Goal: Information Seeking & Learning: Learn about a topic

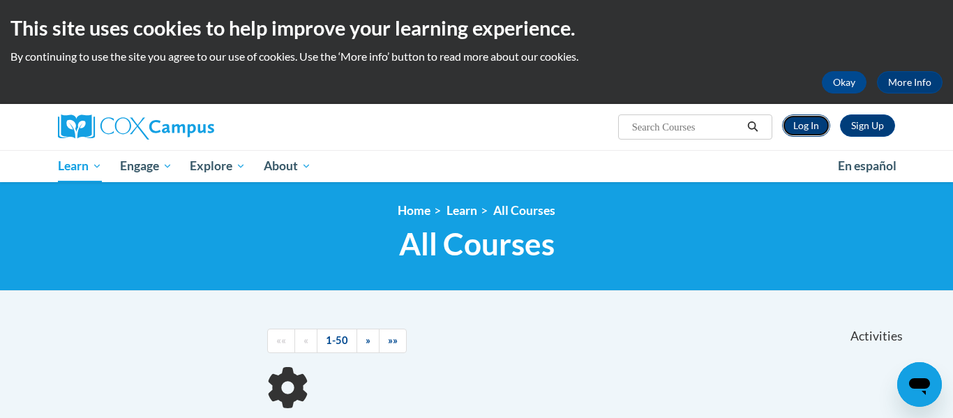
click at [800, 132] on link "Log In" at bounding box center [806, 125] width 48 height 22
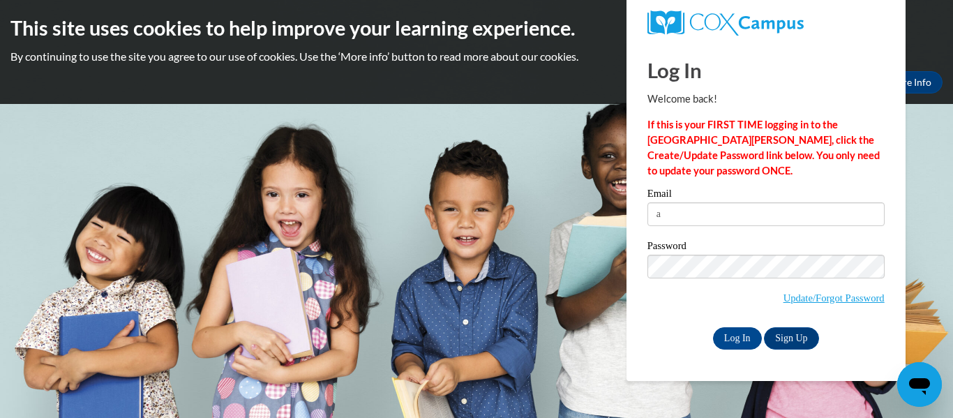
type input "ANDI.SMALLEY03@GMAIL.COM"
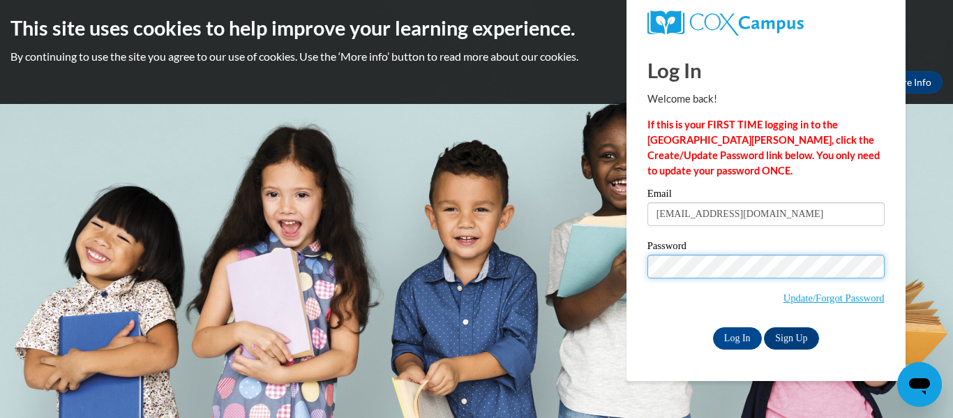
click at [713, 327] on input "Log In" at bounding box center [737, 338] width 49 height 22
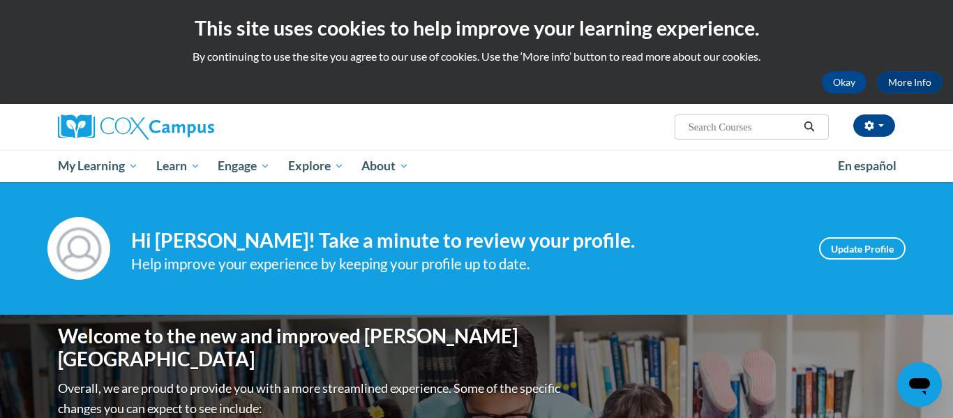
scroll to position [28, 0]
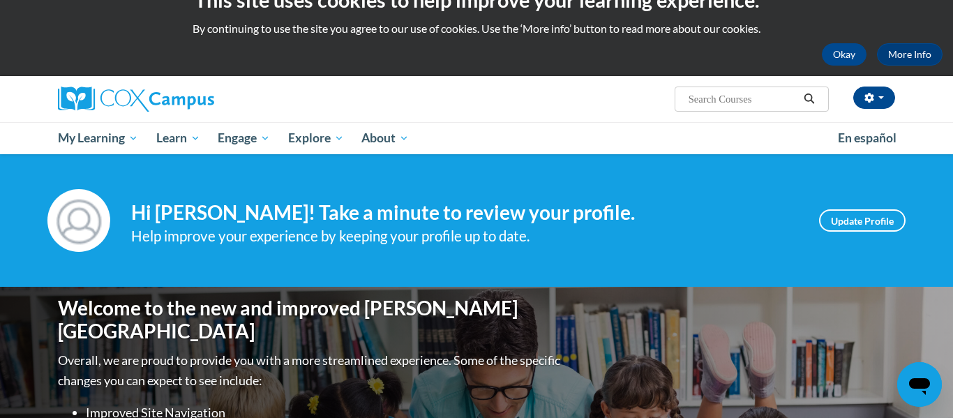
click at [700, 97] on input "Search..." at bounding box center [743, 99] width 112 height 17
type input "talk with me baby"
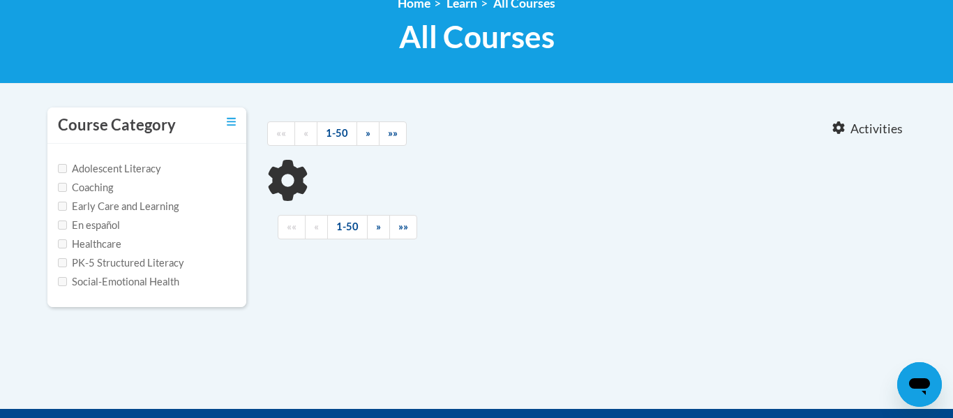
scroll to position [212, 0]
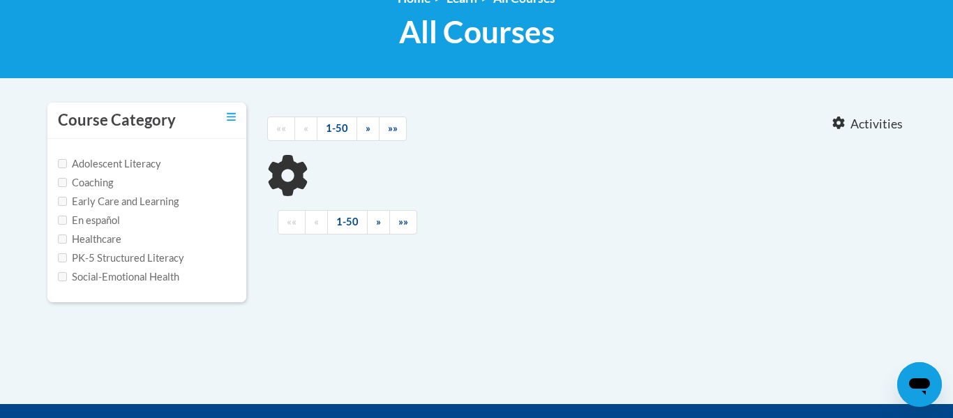
type input "talk with me baby"
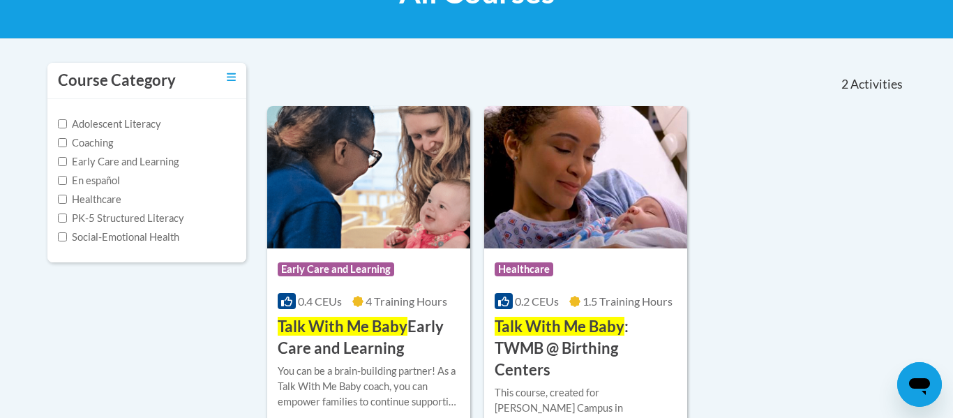
scroll to position [267, 0]
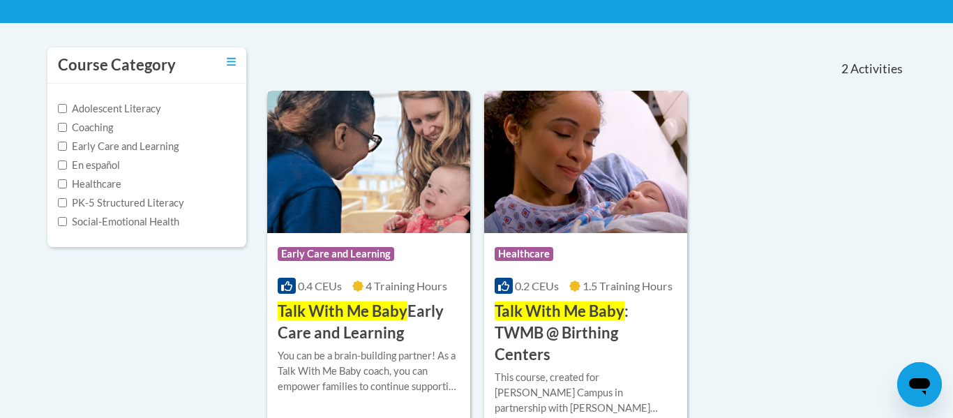
click at [351, 151] on img at bounding box center [368, 162] width 203 height 142
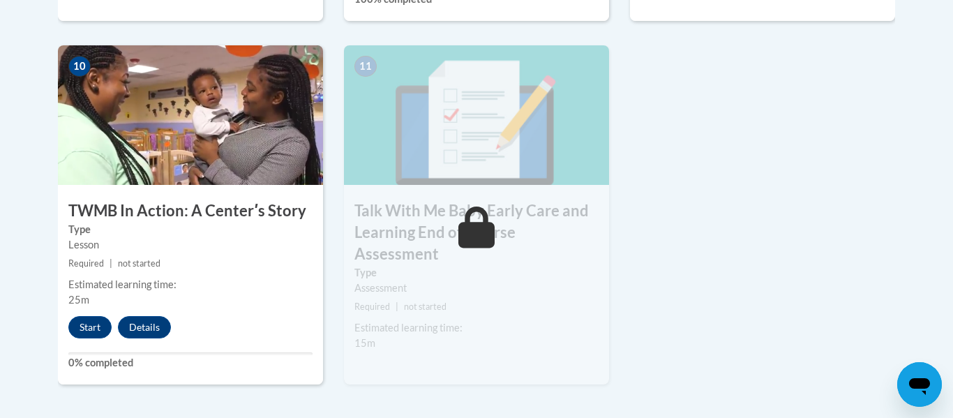
scroll to position [1605, 0]
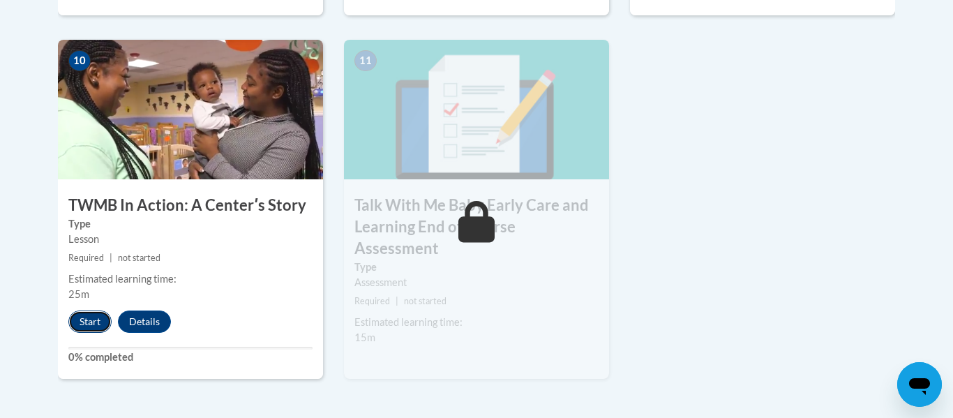
click at [86, 310] on button "Start" at bounding box center [89, 321] width 43 height 22
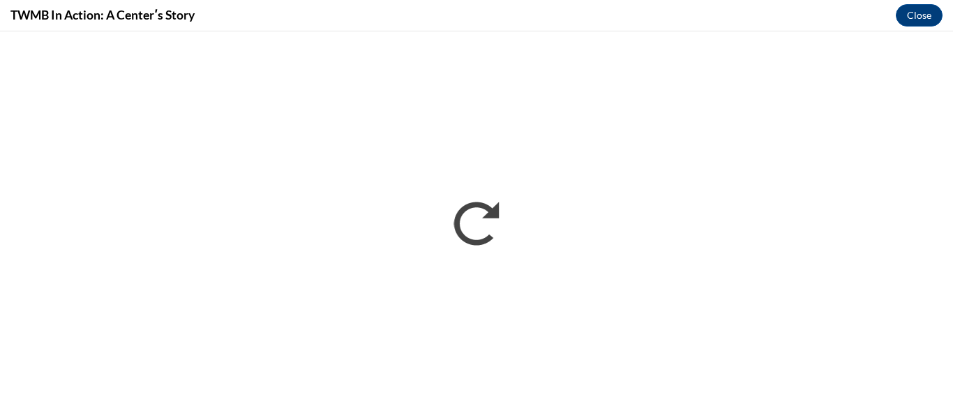
scroll to position [0, 0]
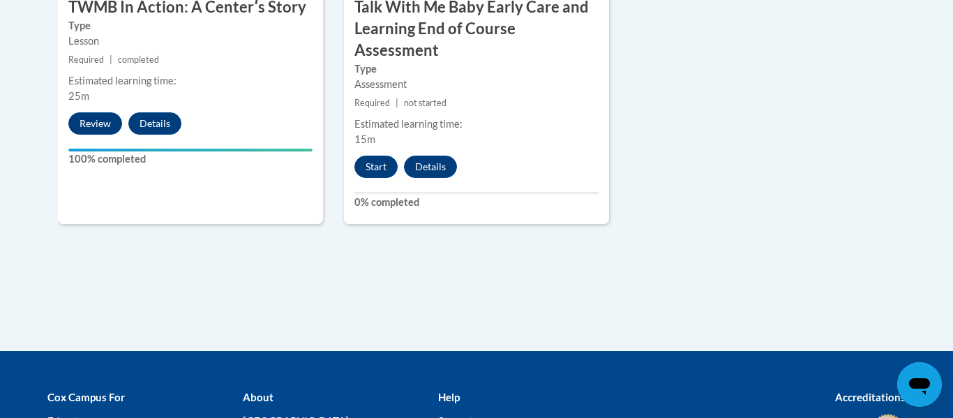
scroll to position [1802, 0]
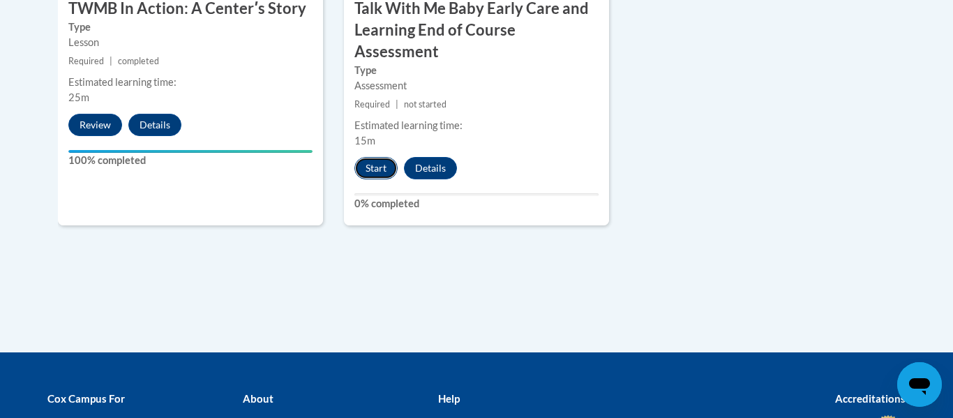
click at [364, 157] on button "Start" at bounding box center [375, 168] width 43 height 22
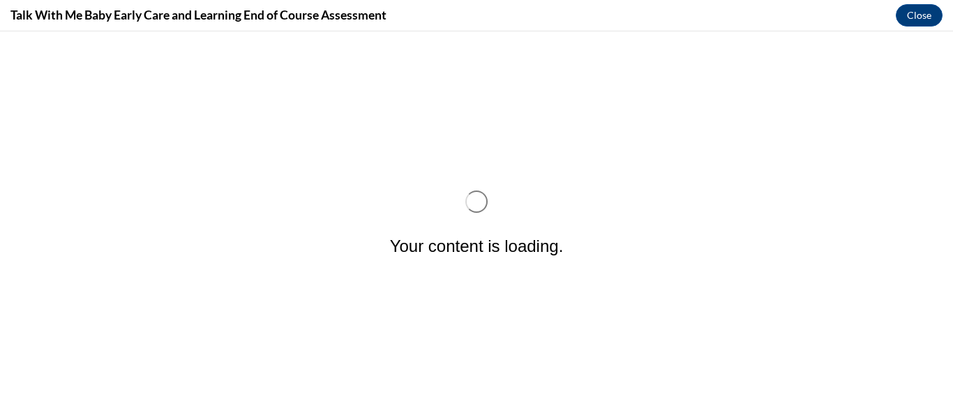
scroll to position [0, 0]
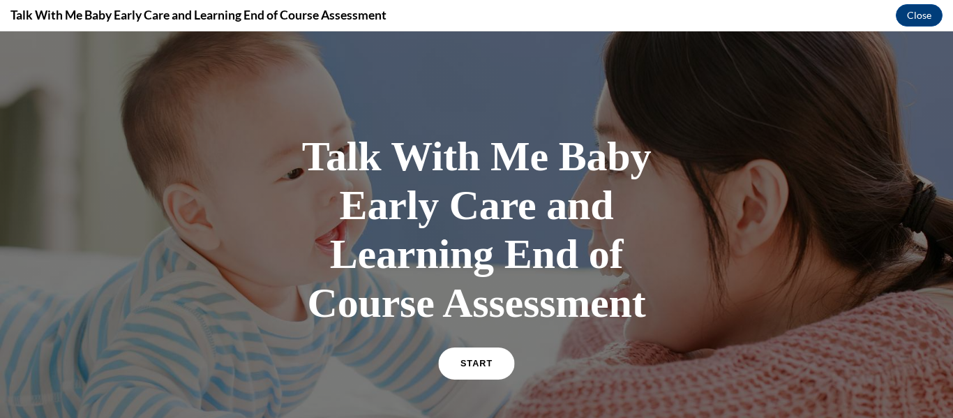
click at [469, 367] on span "START" at bounding box center [476, 364] width 32 height 10
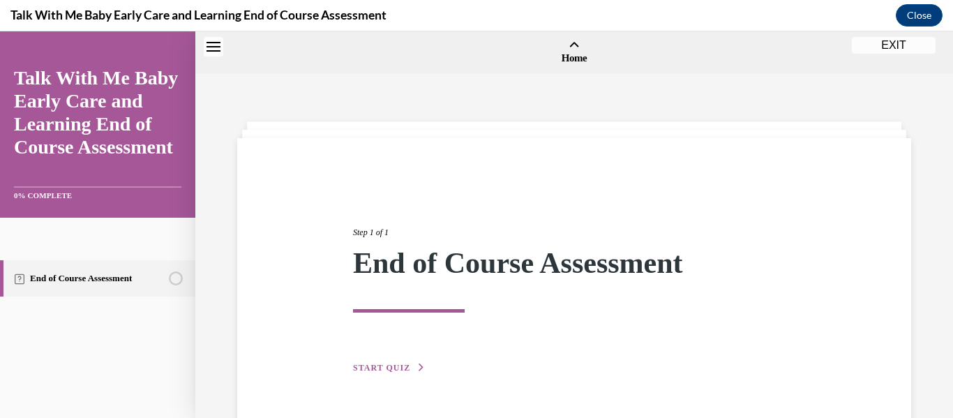
scroll to position [43, 0]
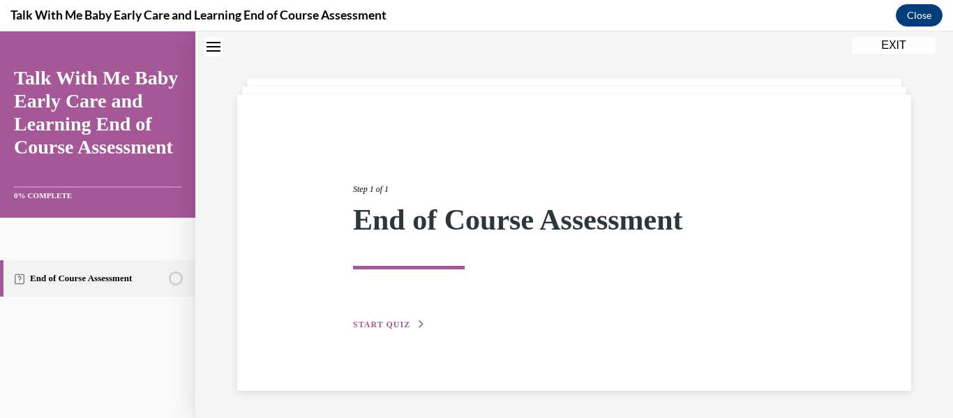
click at [400, 323] on span "START QUIZ" at bounding box center [381, 325] width 57 height 10
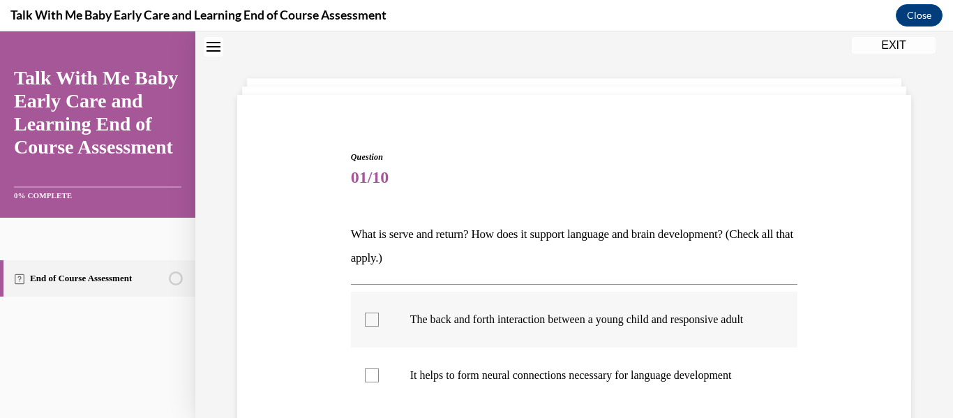
click at [378, 327] on div at bounding box center [372, 320] width 14 height 14
click at [378, 327] on input "The back and forth interaction between a young child and responsive adult" at bounding box center [372, 320] width 14 height 14
checkbox input "true"
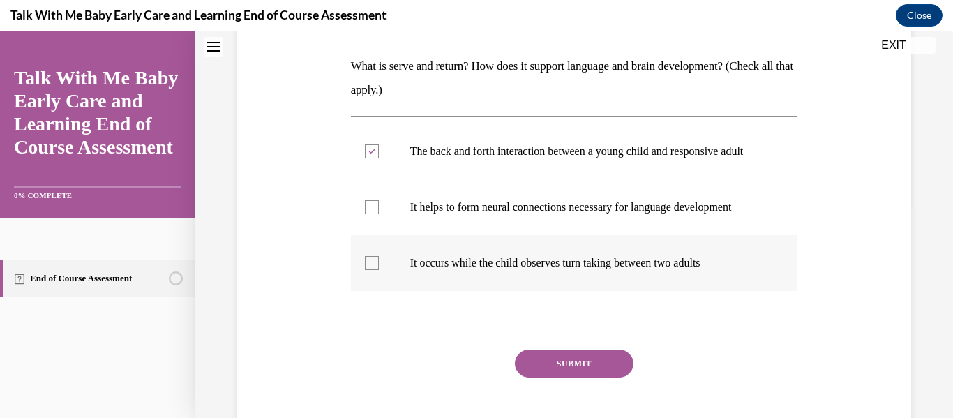
scroll to position [213, 0]
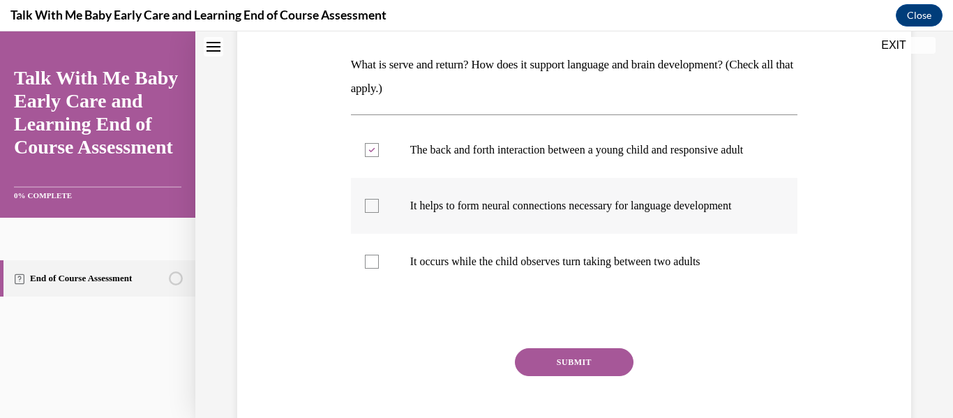
click at [377, 213] on div at bounding box center [372, 206] width 14 height 14
click at [377, 213] on input "It helps to form neural connections necessary for language development" at bounding box center [372, 206] width 14 height 14
checkbox input "true"
click at [571, 369] on button "SUBMIT" at bounding box center [574, 362] width 119 height 28
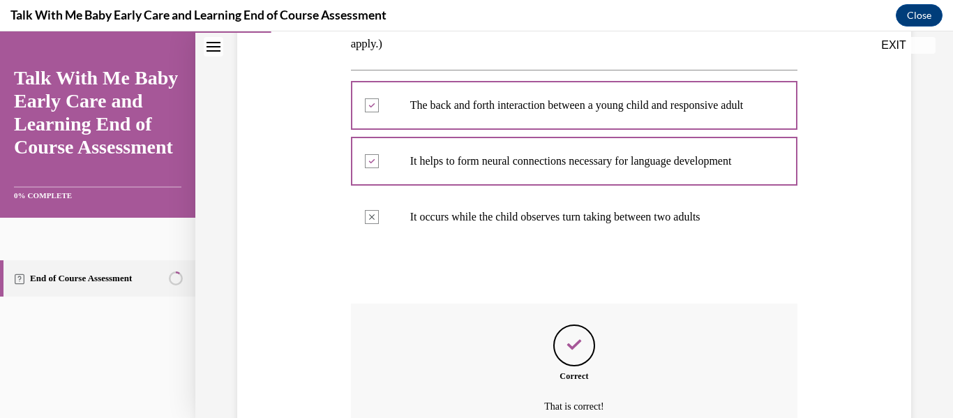
scroll to position [412, 0]
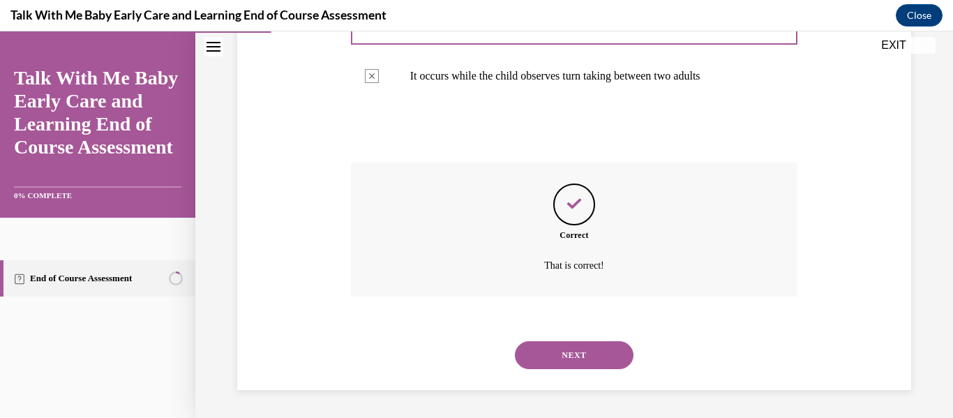
click at [566, 366] on button "NEXT" at bounding box center [574, 355] width 119 height 28
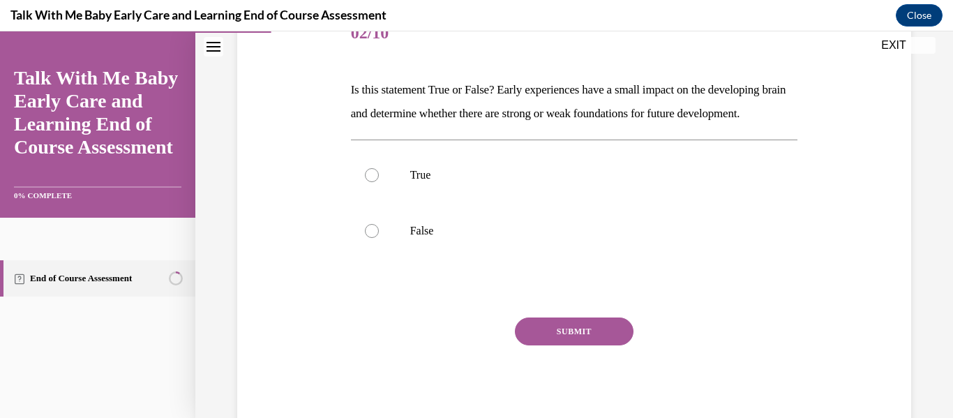
scroll to position [188, 0]
click at [377, 237] on div at bounding box center [372, 230] width 14 height 14
click at [377, 237] on input "False" at bounding box center [372, 230] width 14 height 14
radio input "true"
click at [551, 345] on button "SUBMIT" at bounding box center [574, 331] width 119 height 28
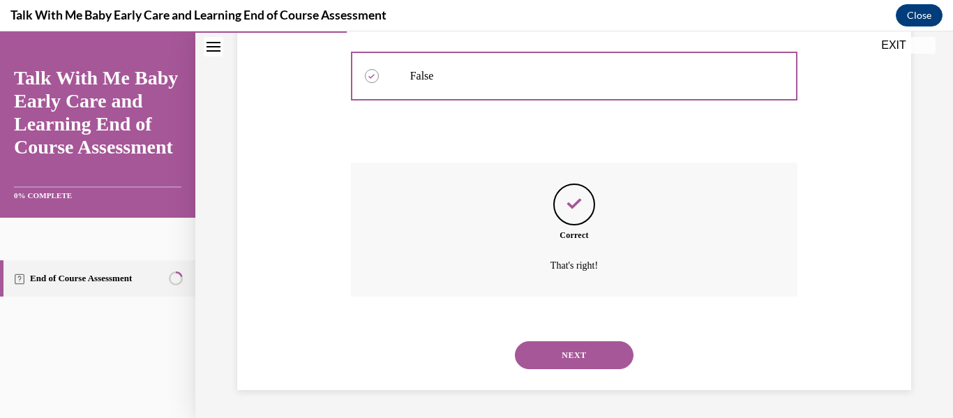
scroll to position [366, 0]
click at [564, 362] on button "NEXT" at bounding box center [574, 355] width 119 height 28
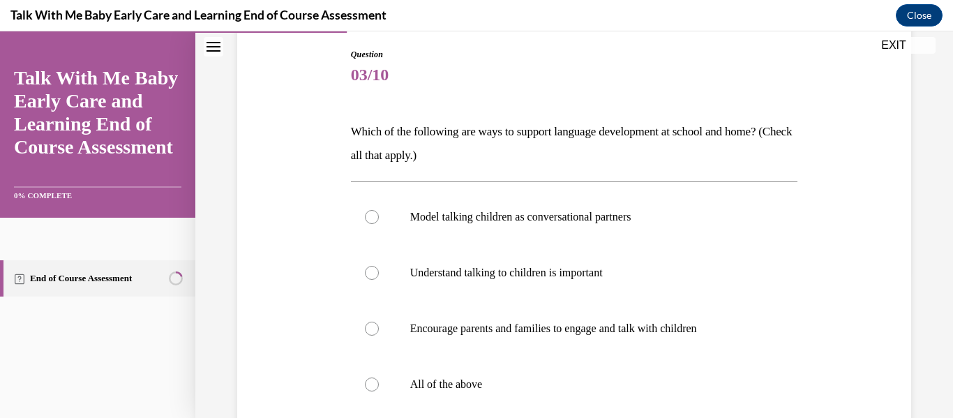
scroll to position [152, 0]
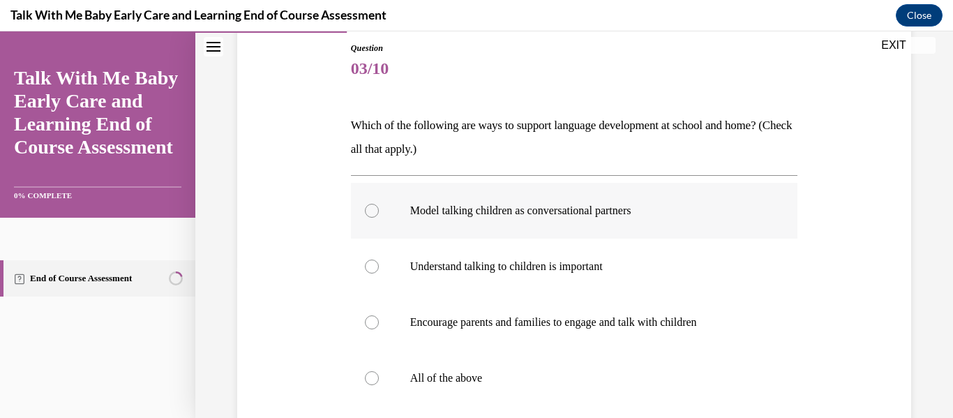
click at [373, 212] on div at bounding box center [372, 211] width 14 height 14
click at [373, 212] on input "Model talking children as conversational partners" at bounding box center [372, 211] width 14 height 14
radio input "true"
click at [371, 220] on label "Model talking children as conversational partners" at bounding box center [574, 211] width 447 height 56
click at [371, 218] on input "Model talking children as conversational partners" at bounding box center [372, 211] width 14 height 14
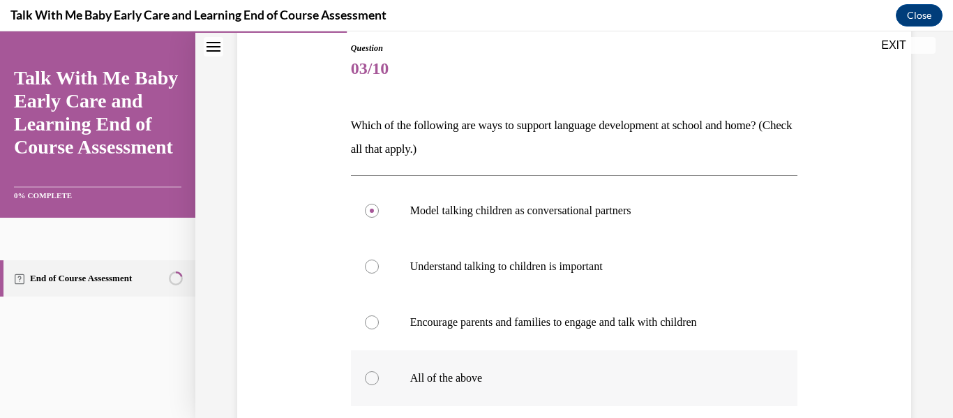
click at [374, 381] on div at bounding box center [372, 378] width 14 height 14
click at [374, 381] on input "All of the above" at bounding box center [372, 378] width 14 height 14
radio input "true"
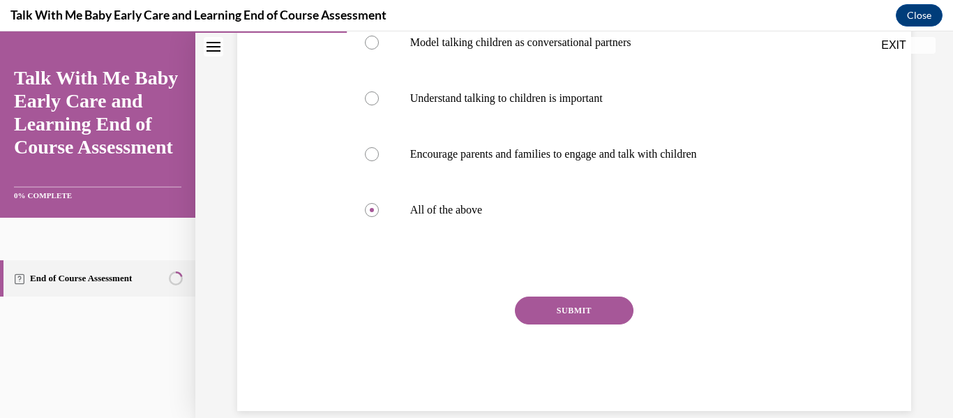
scroll to position [341, 0]
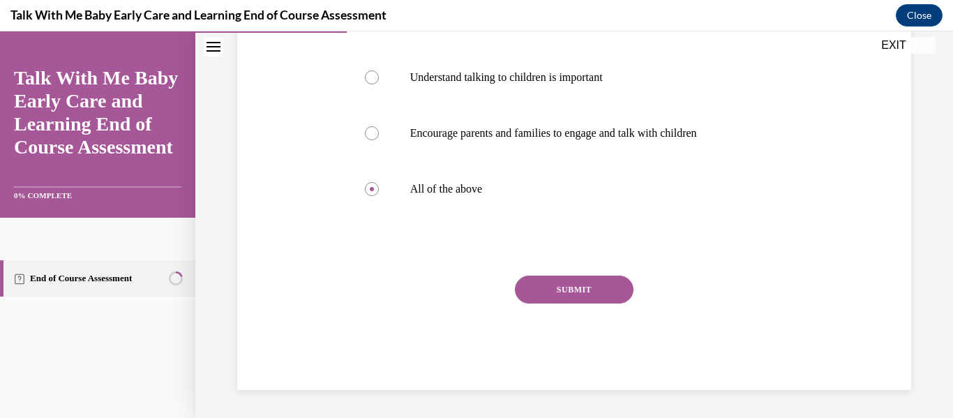
click at [550, 286] on button "SUBMIT" at bounding box center [574, 290] width 119 height 28
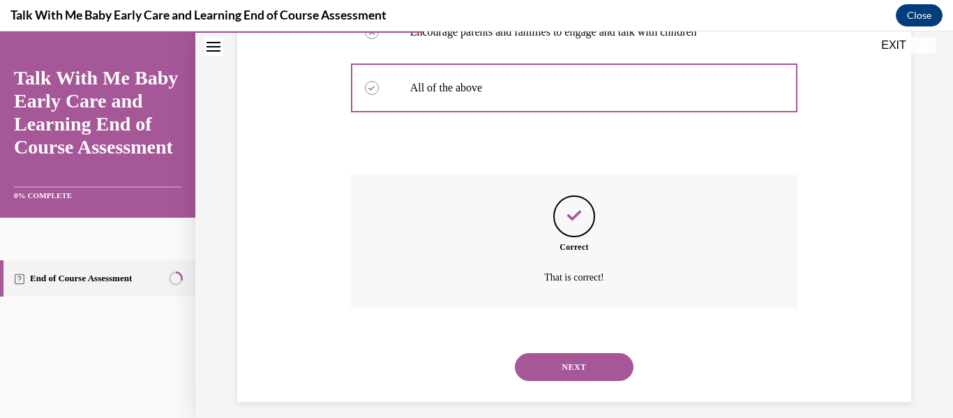
scroll to position [454, 0]
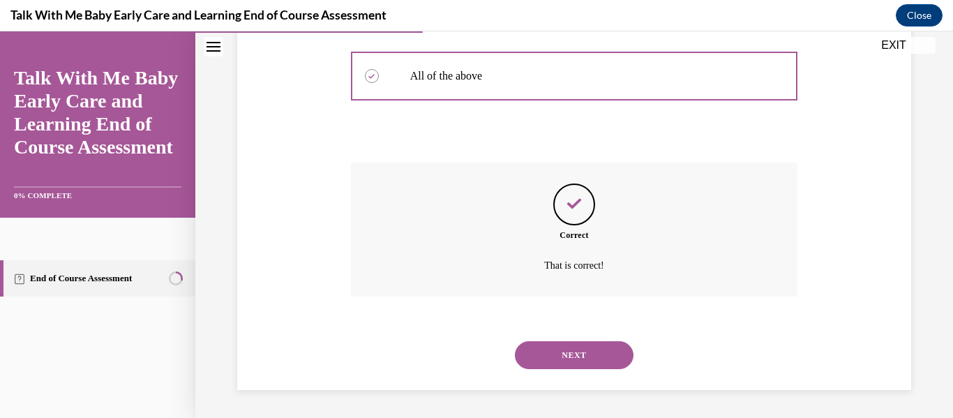
click at [569, 359] on button "NEXT" at bounding box center [574, 355] width 119 height 28
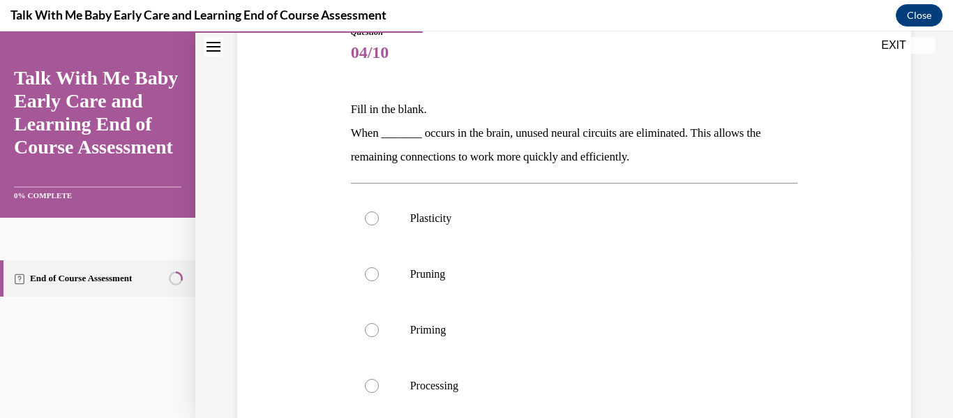
scroll to position [170, 0]
click at [363, 272] on label "Pruning" at bounding box center [574, 273] width 447 height 56
click at [365, 272] on input "Pruning" at bounding box center [372, 273] width 14 height 14
radio input "true"
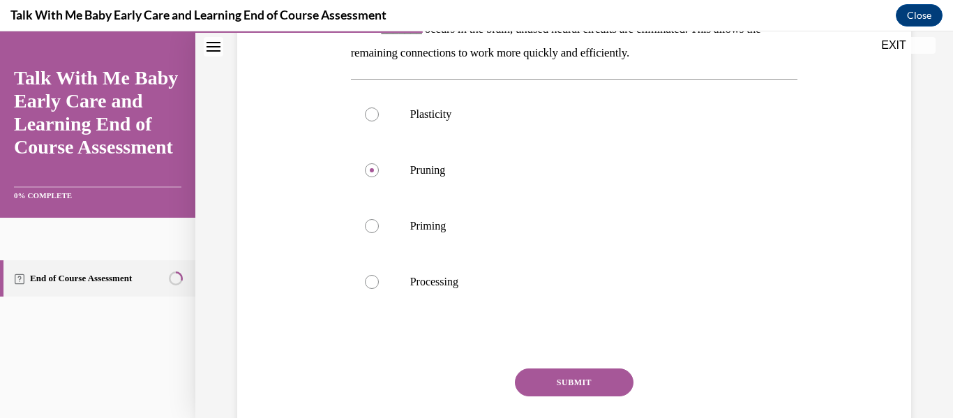
click at [565, 388] on button "SUBMIT" at bounding box center [574, 382] width 119 height 28
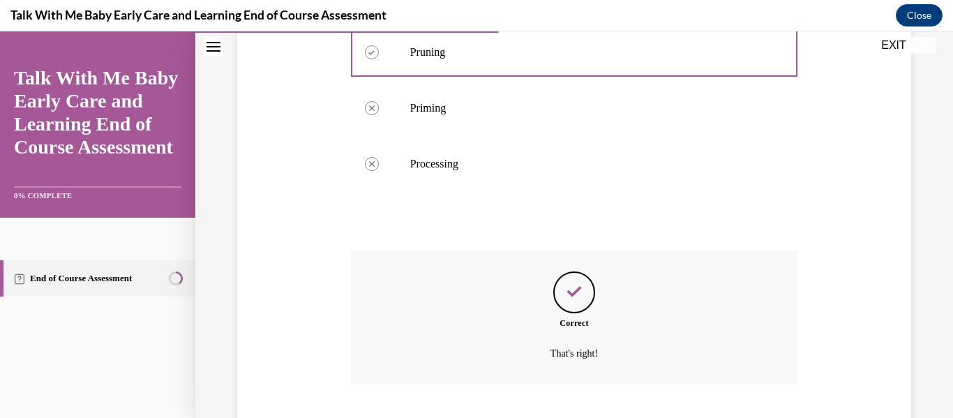
scroll to position [478, 0]
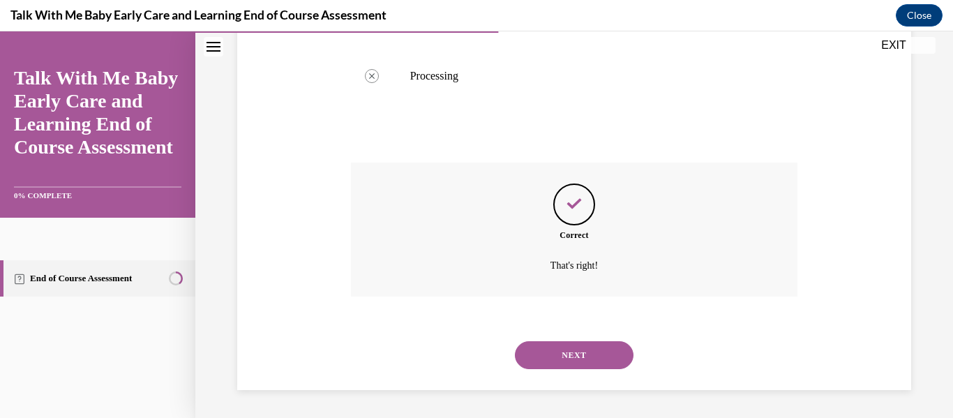
click at [552, 359] on button "NEXT" at bounding box center [574, 355] width 119 height 28
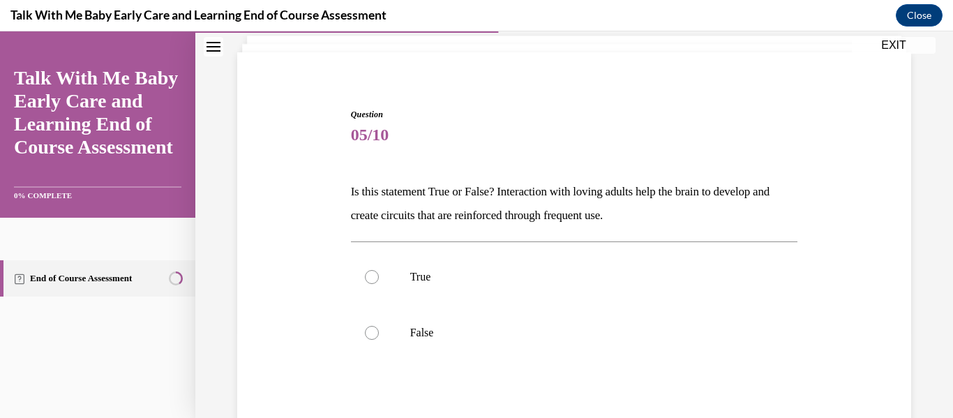
scroll to position [96, 0]
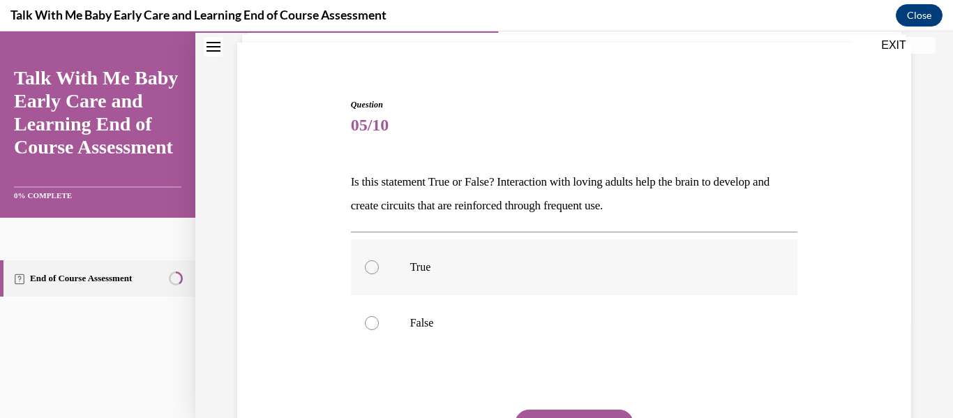
click at [366, 262] on div at bounding box center [372, 267] width 14 height 14
click at [366, 262] on input "True" at bounding box center [372, 267] width 14 height 14
radio input "true"
click at [548, 414] on button "SUBMIT" at bounding box center [574, 424] width 119 height 28
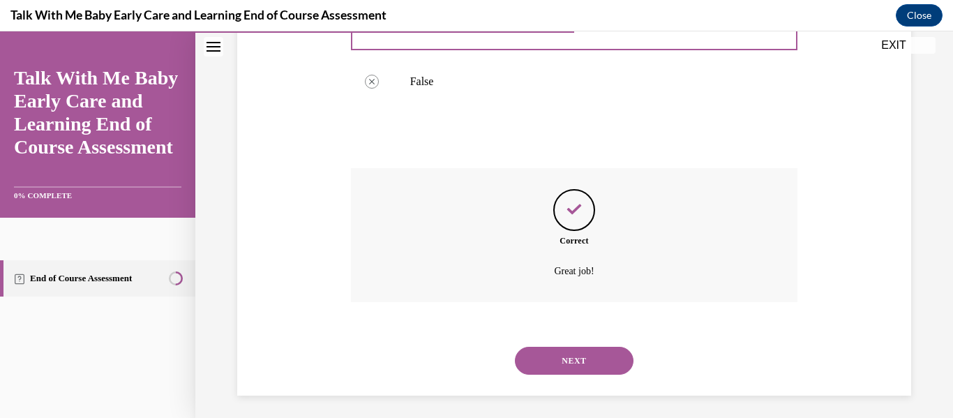
scroll to position [343, 0]
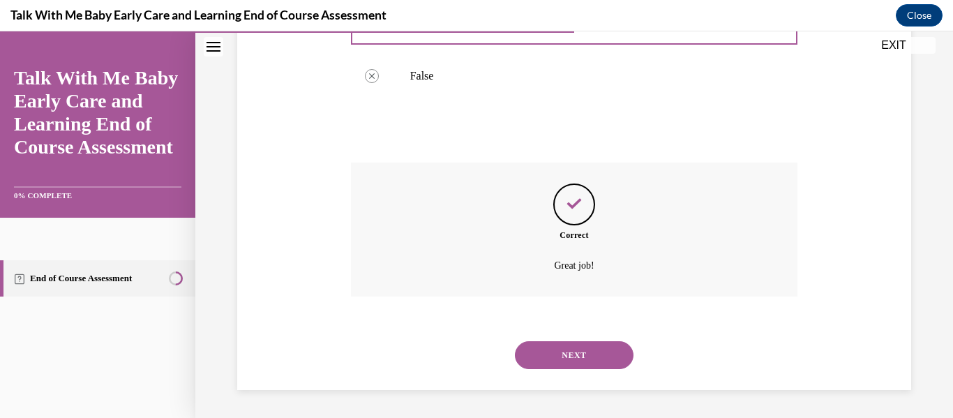
click at [550, 356] on button "NEXT" at bounding box center [574, 355] width 119 height 28
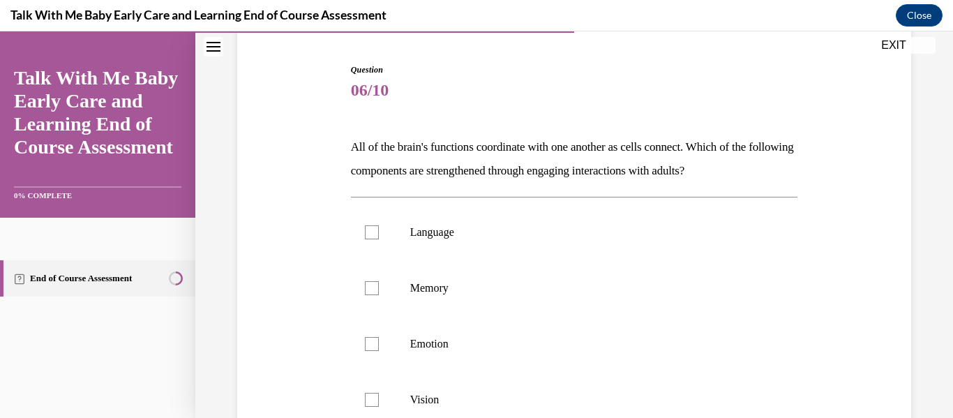
scroll to position [133, 0]
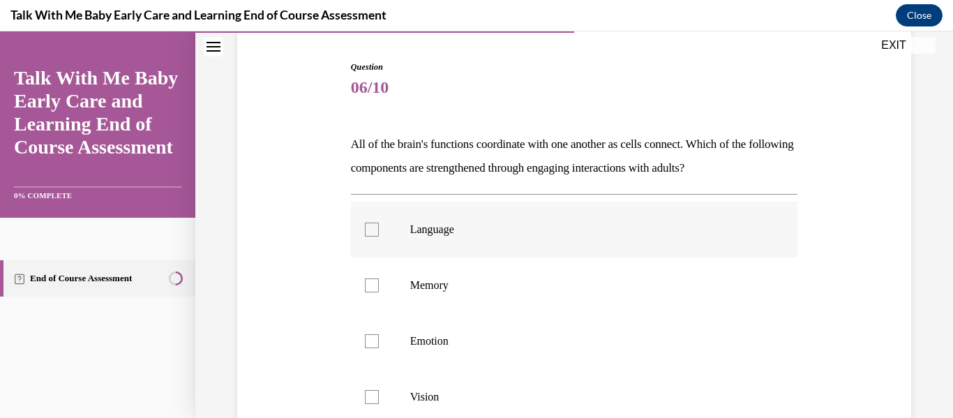
click at [367, 228] on div at bounding box center [372, 230] width 14 height 14
click at [367, 228] on input "Language" at bounding box center [372, 230] width 14 height 14
checkbox input "true"
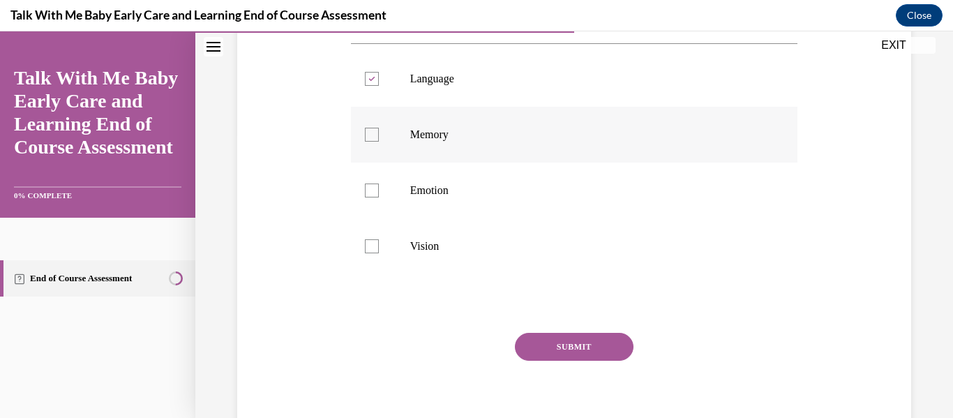
scroll to position [287, 0]
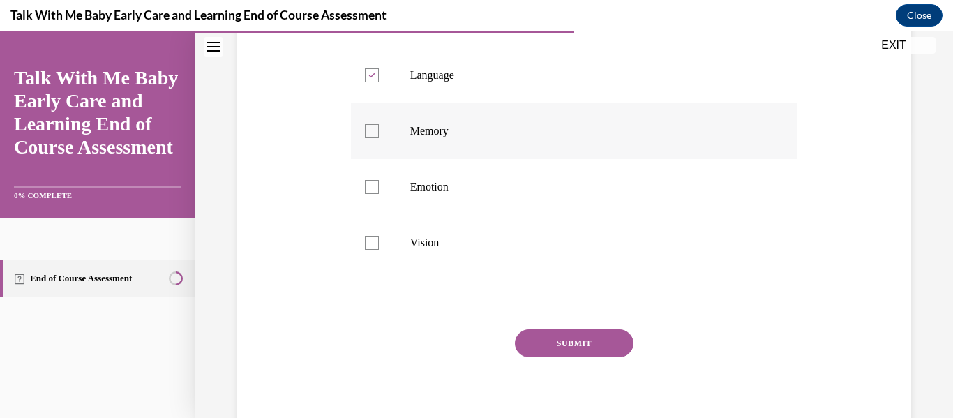
click at [373, 140] on label "Memory" at bounding box center [574, 131] width 447 height 56
click at [373, 138] on input "Memory" at bounding box center [372, 131] width 14 height 14
click at [373, 140] on label "Memory" at bounding box center [574, 131] width 447 height 56
click at [373, 138] on input "Memory" at bounding box center [372, 131] width 14 height 14
checkbox input "false"
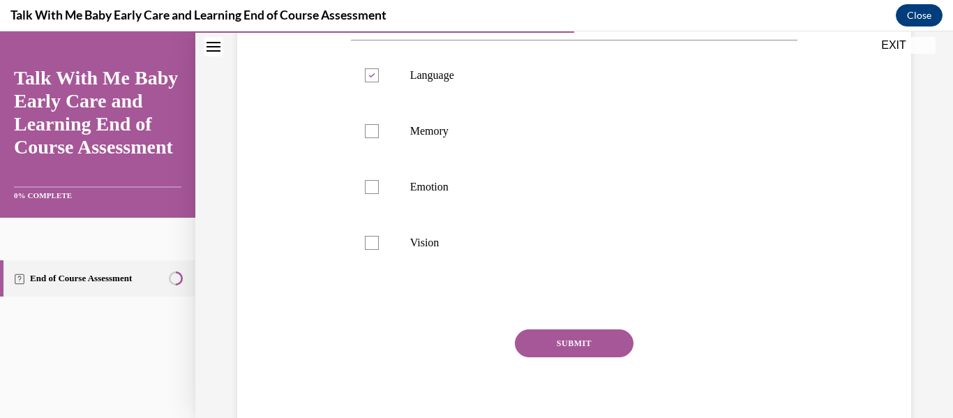
click at [583, 346] on button "SUBMIT" at bounding box center [574, 343] width 119 height 28
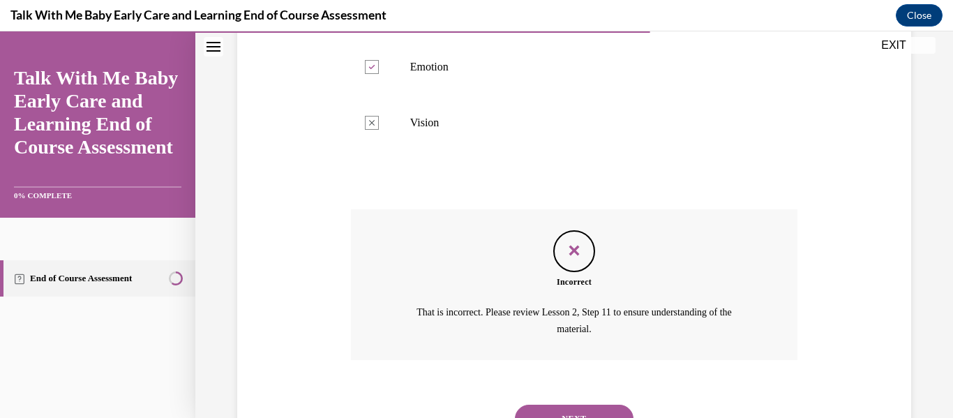
scroll to position [408, 0]
click at [580, 405] on button "NEXT" at bounding box center [574, 418] width 119 height 28
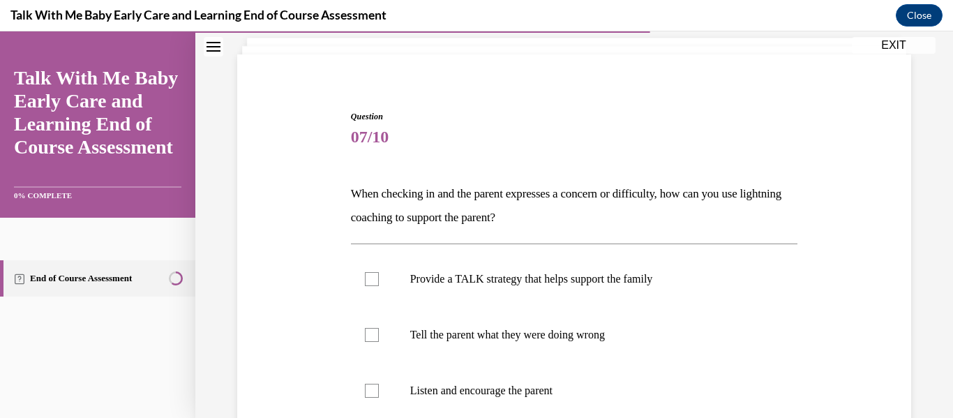
scroll to position [87, 0]
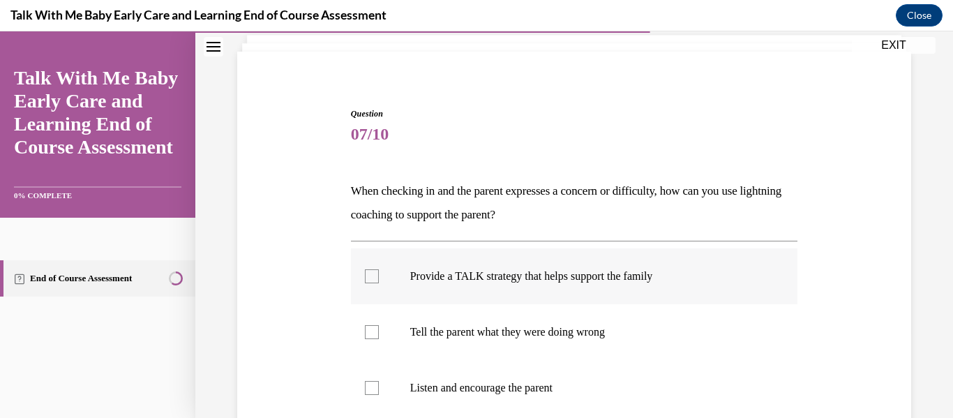
click at [371, 283] on div at bounding box center [372, 276] width 14 height 14
click at [371, 283] on input "Provide a TALK strategy that helps support the family" at bounding box center [372, 276] width 14 height 14
checkbox input "true"
click at [412, 384] on p "Listen and encourage the parent" at bounding box center [586, 388] width 353 height 14
click at [379, 384] on input "Listen and encourage the parent" at bounding box center [372, 388] width 14 height 14
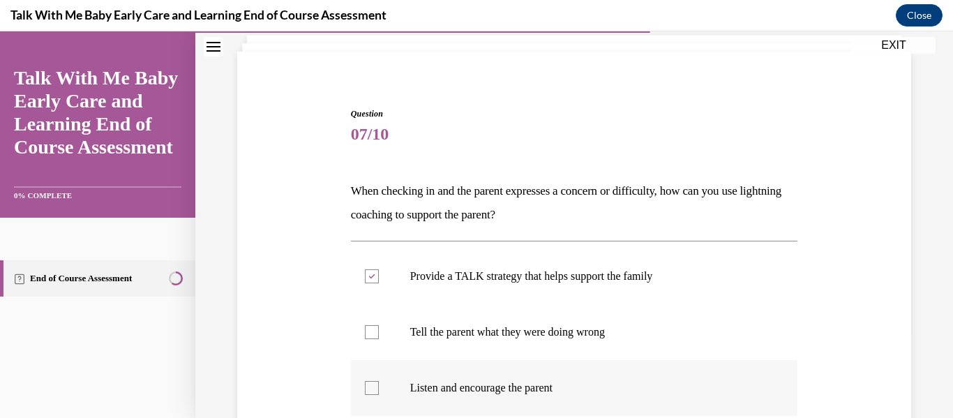
checkbox input "true"
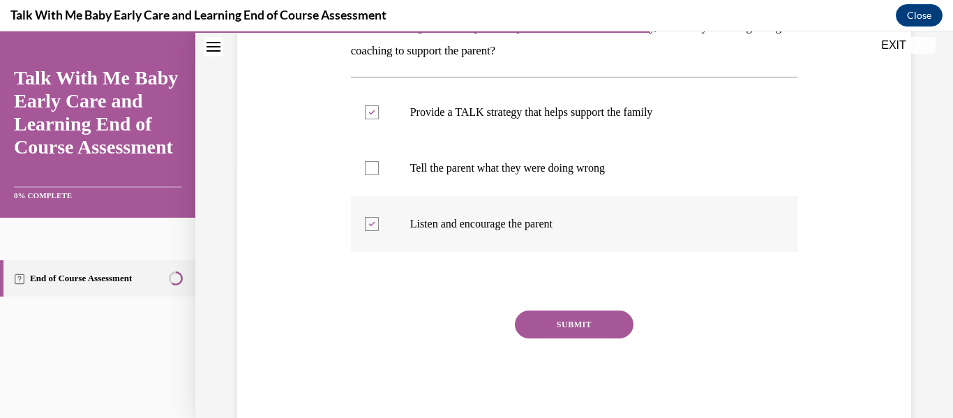
scroll to position [274, 0]
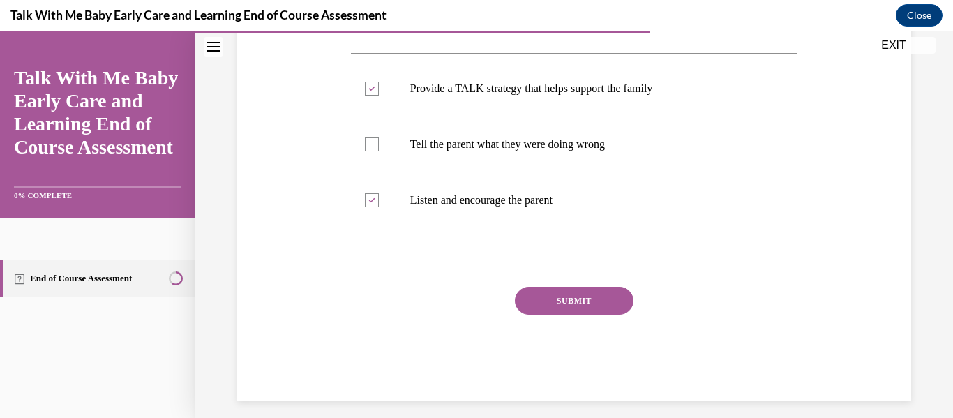
click at [547, 301] on button "SUBMIT" at bounding box center [574, 301] width 119 height 28
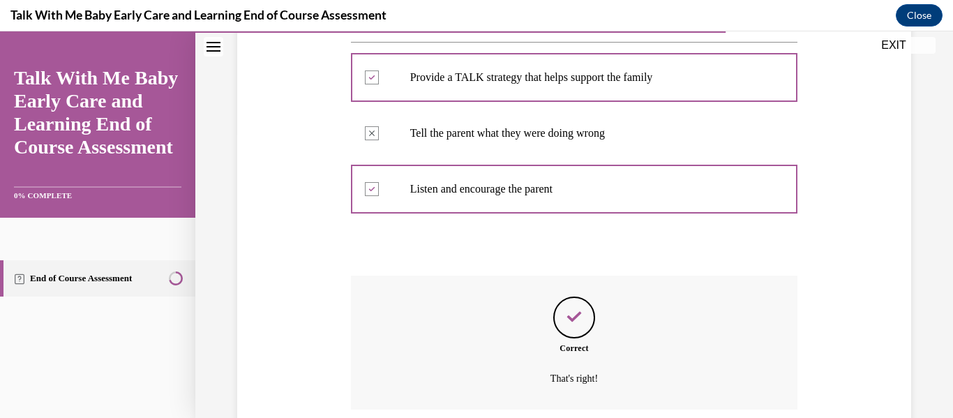
scroll to position [398, 0]
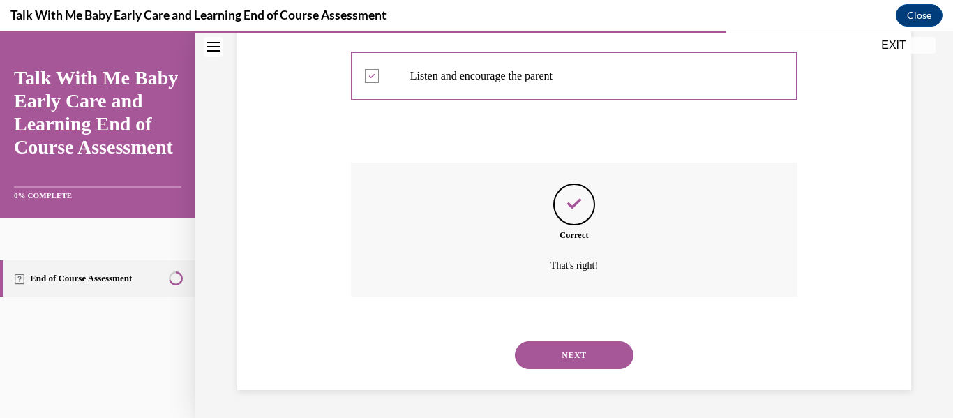
click at [579, 365] on button "NEXT" at bounding box center [574, 355] width 119 height 28
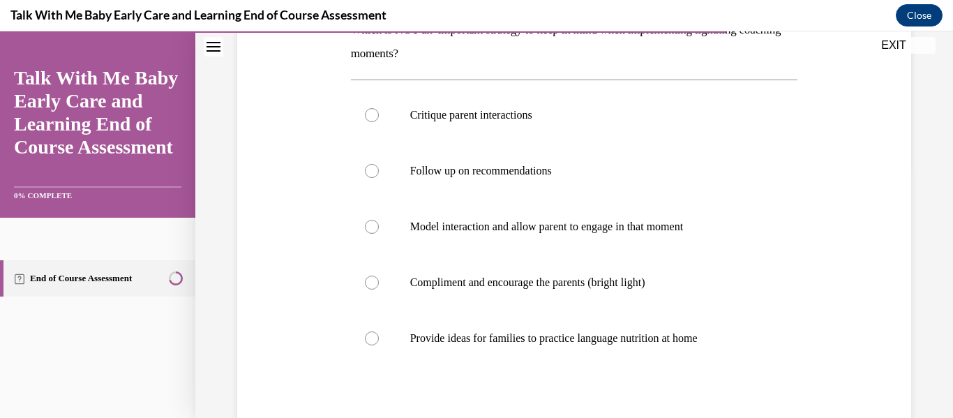
scroll to position [249, 0]
click at [373, 112] on div at bounding box center [372, 114] width 14 height 14
click at [373, 112] on input "Critique parent interactions" at bounding box center [372, 114] width 14 height 14
radio input "true"
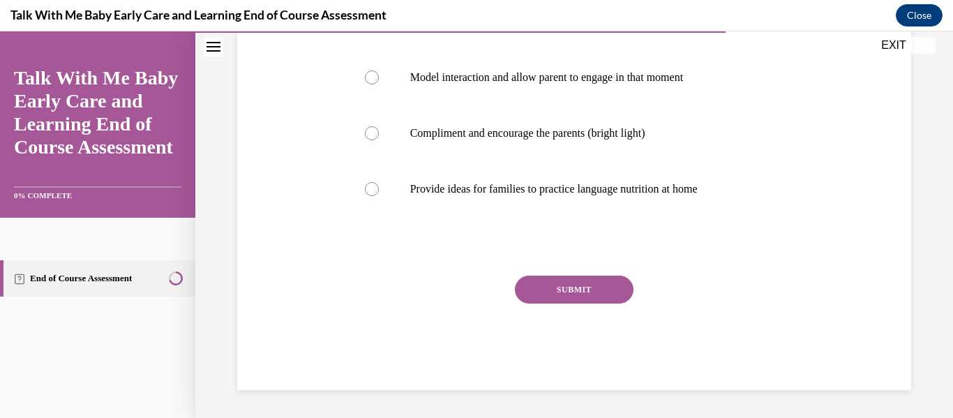
click at [563, 297] on button "SUBMIT" at bounding box center [574, 290] width 119 height 28
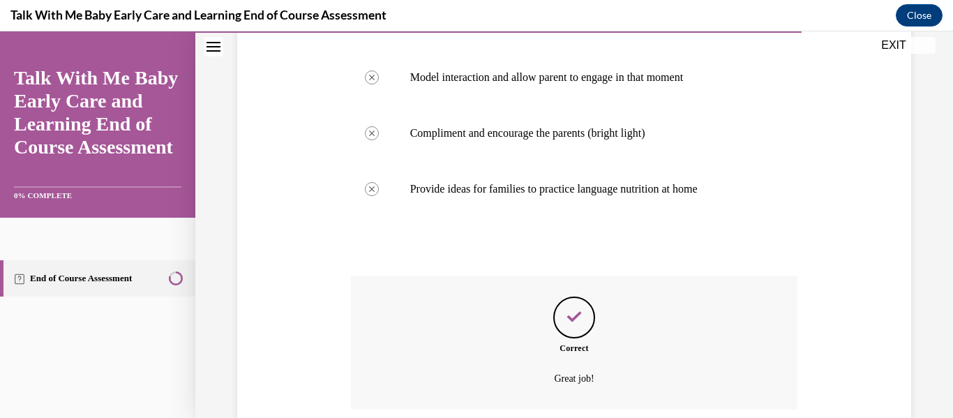
scroll to position [510, 0]
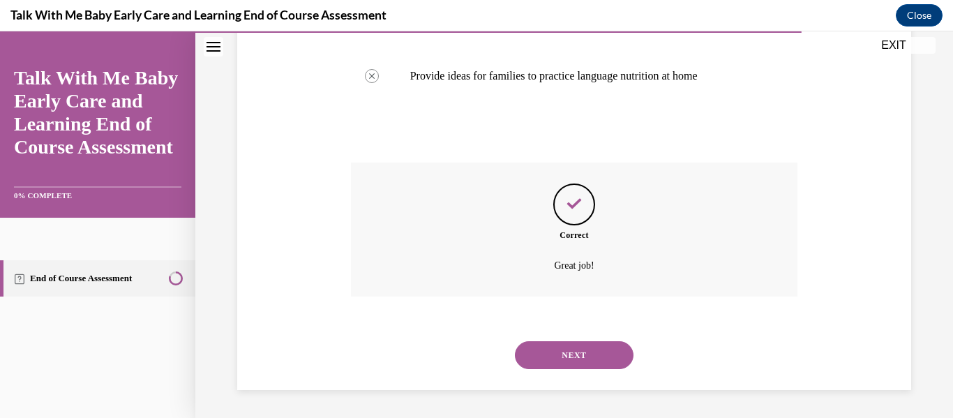
click at [565, 349] on button "NEXT" at bounding box center [574, 355] width 119 height 28
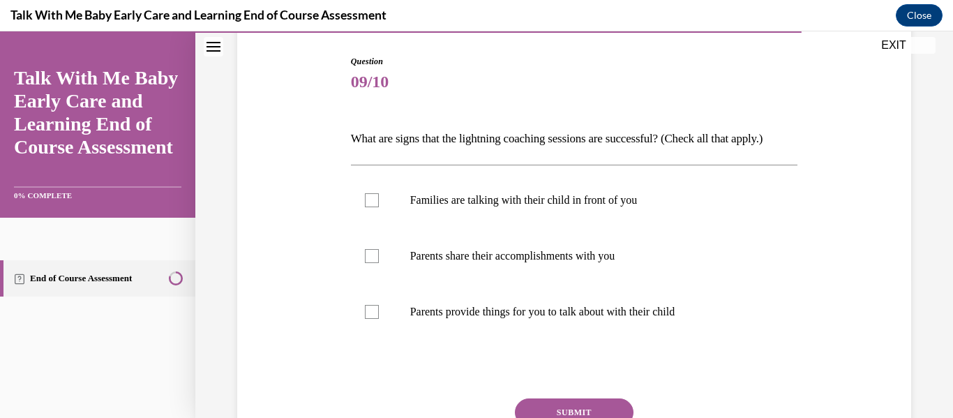
scroll to position [141, 0]
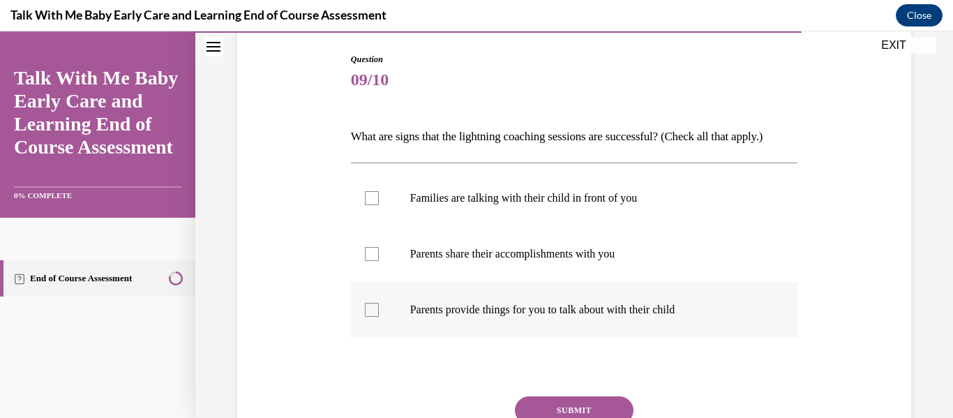
click at [377, 309] on div at bounding box center [372, 310] width 14 height 14
click at [377, 309] on input "Parents provide things for you to talk about with their child" at bounding box center [372, 310] width 14 height 14
checkbox input "true"
click at [370, 253] on div at bounding box center [372, 254] width 14 height 14
click at [370, 253] on input "Parents share their accomplishments with you" at bounding box center [372, 254] width 14 height 14
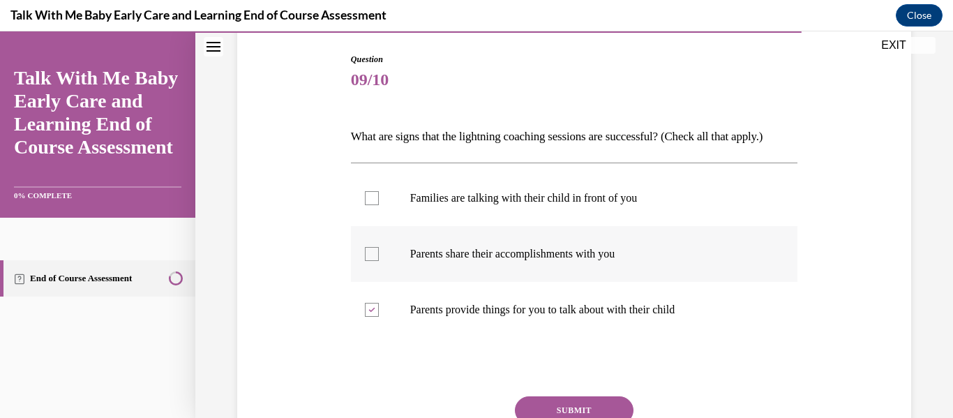
checkbox input "true"
click at [372, 200] on div at bounding box center [372, 198] width 14 height 14
click at [372, 200] on input "Families are talking with their child in front of you" at bounding box center [372, 198] width 14 height 14
checkbox input "true"
click at [569, 410] on button "SUBMIT" at bounding box center [574, 410] width 119 height 28
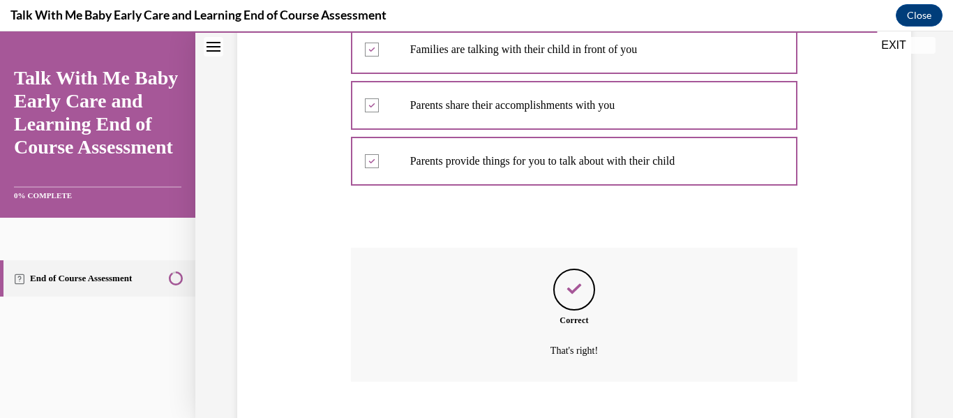
scroll to position [375, 0]
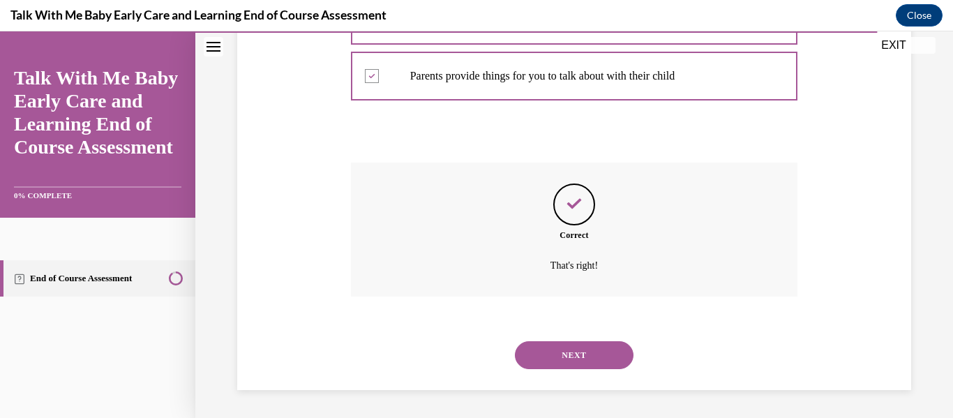
click at [561, 361] on button "NEXT" at bounding box center [574, 355] width 119 height 28
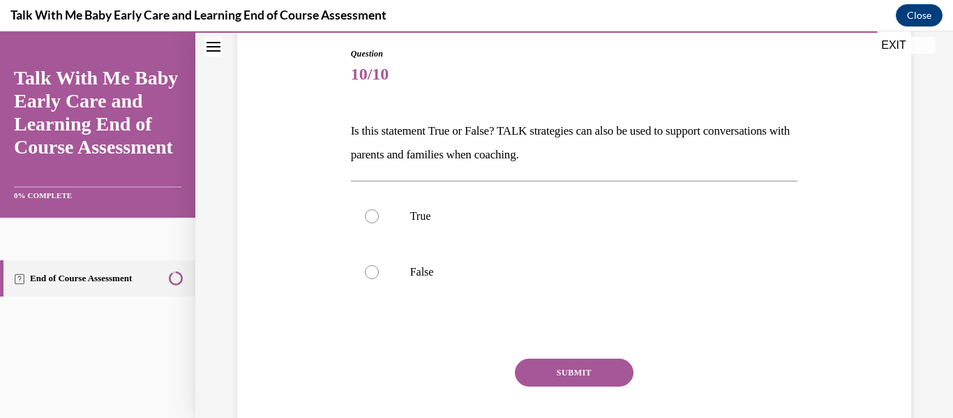
scroll to position [151, 0]
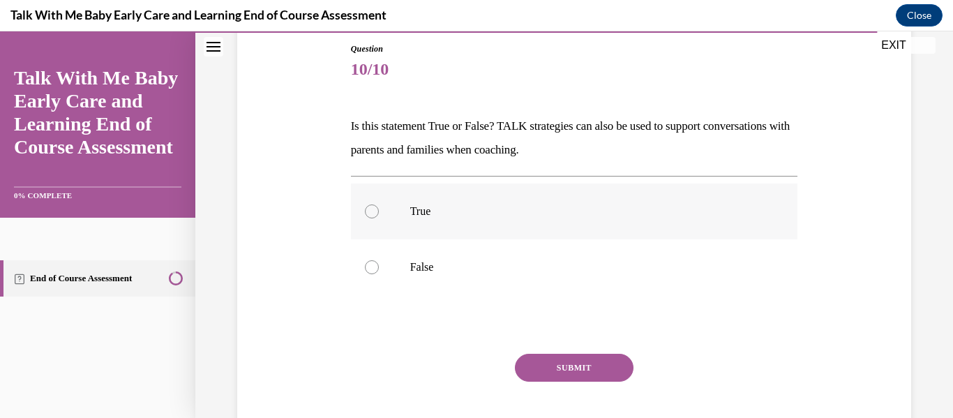
click at [384, 205] on label "True" at bounding box center [574, 211] width 447 height 56
click at [379, 205] on input "True" at bounding box center [372, 211] width 14 height 14
radio input "true"
click at [562, 370] on button "SUBMIT" at bounding box center [574, 368] width 119 height 28
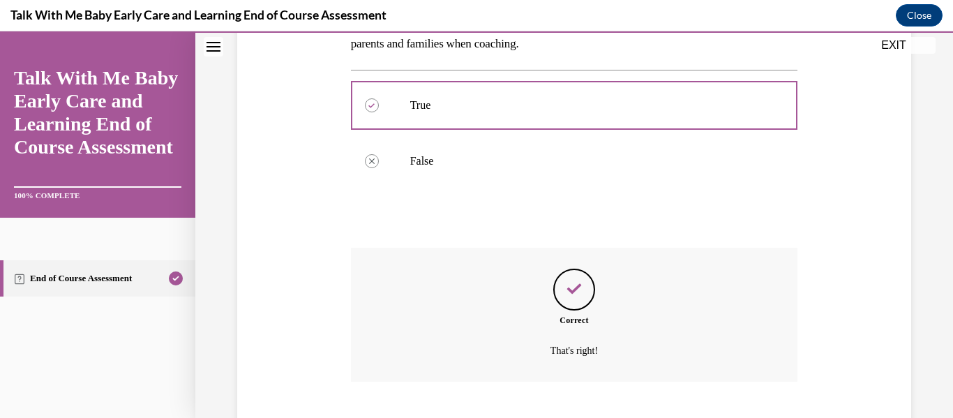
scroll to position [343, 0]
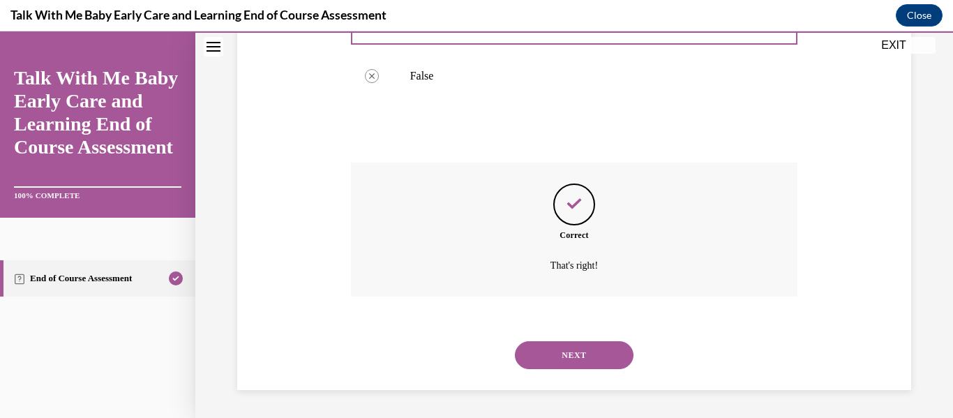
click at [558, 361] on button "NEXT" at bounding box center [574, 355] width 119 height 28
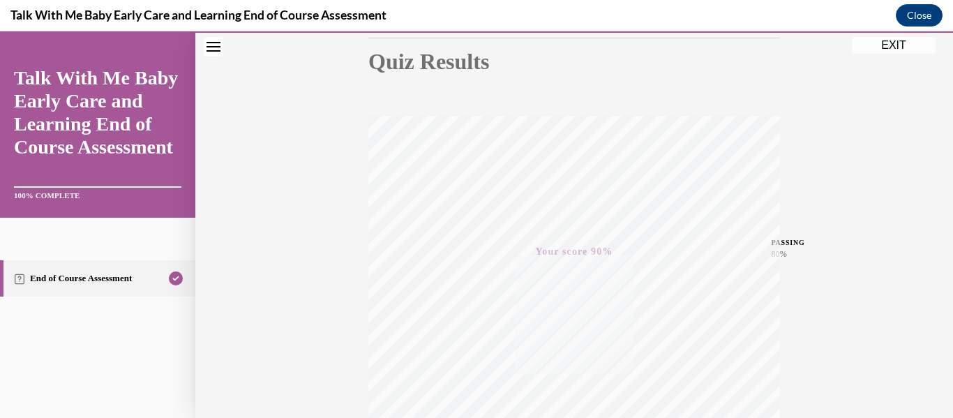
scroll to position [236, 0]
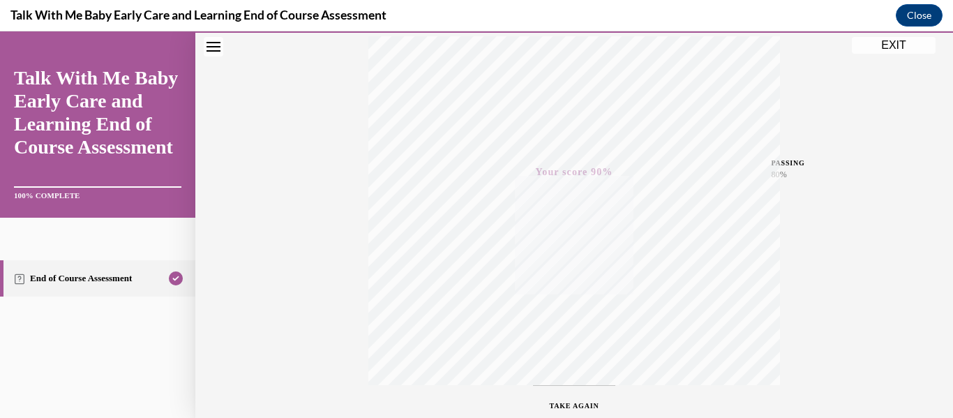
click at [880, 44] on button "EXIT" at bounding box center [894, 45] width 84 height 17
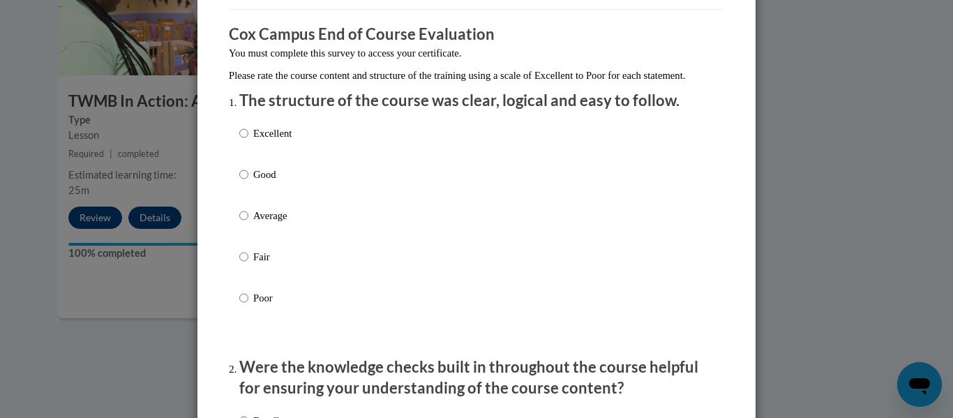
scroll to position [105, 0]
click at [243, 181] on input "Good" at bounding box center [243, 173] width 9 height 15
radio input "true"
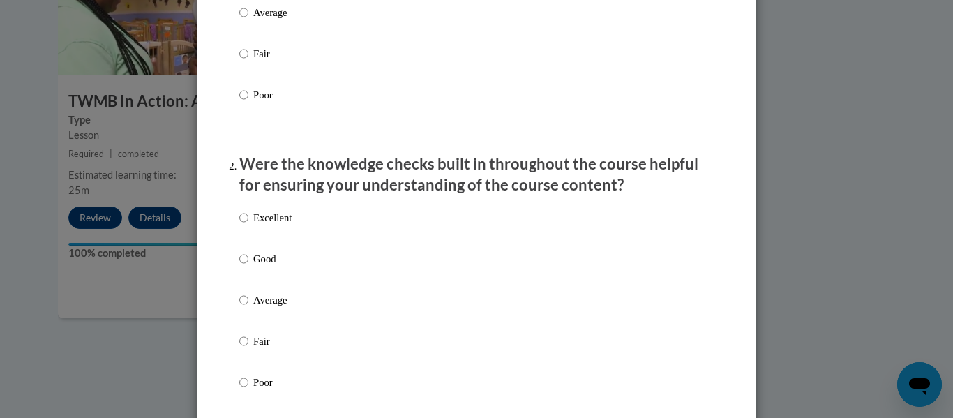
scroll to position [315, 0]
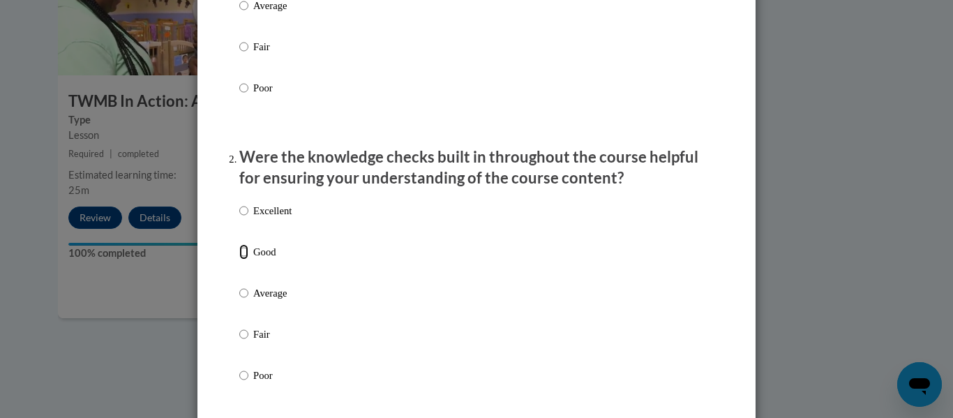
click at [244, 260] on input "Good" at bounding box center [243, 251] width 9 height 15
radio input "true"
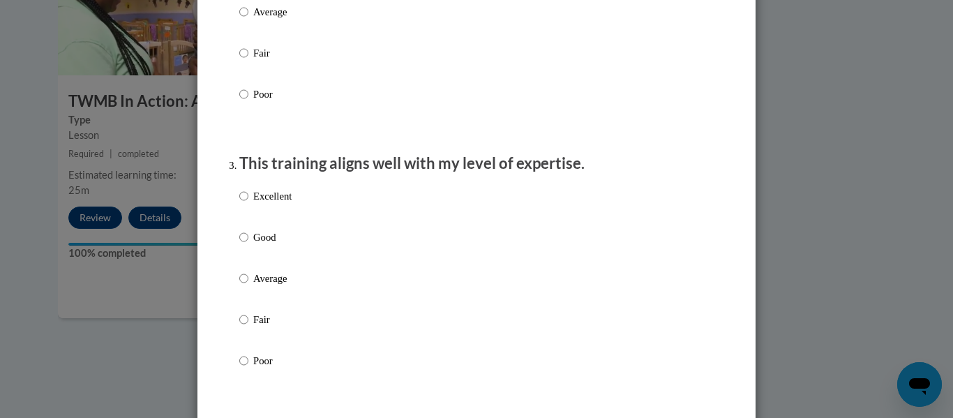
scroll to position [598, 0]
click at [242, 243] on input "Good" at bounding box center [243, 234] width 9 height 15
radio input "true"
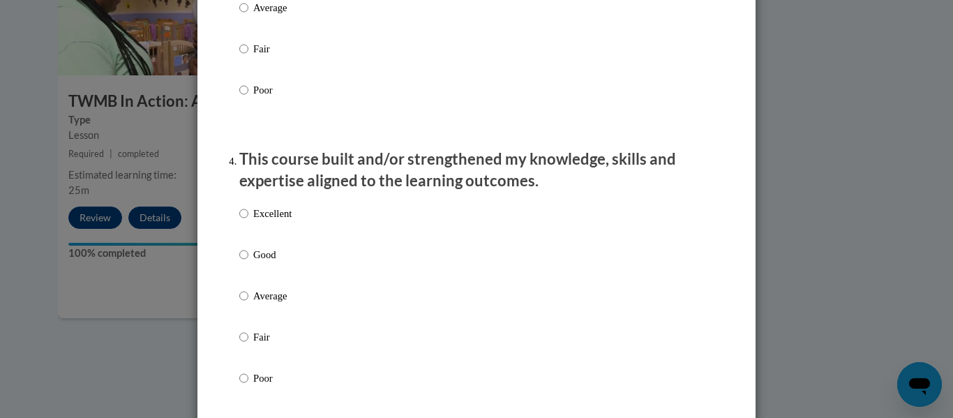
scroll to position [869, 0]
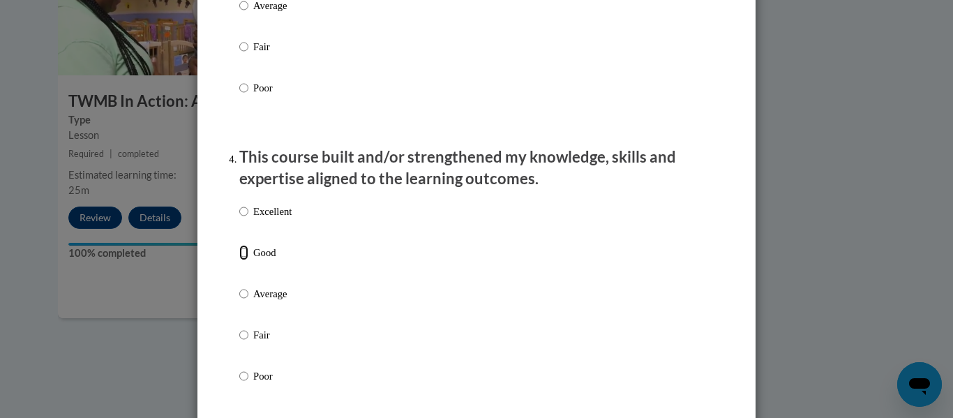
click at [239, 259] on input "Good" at bounding box center [243, 252] width 9 height 15
radio input "true"
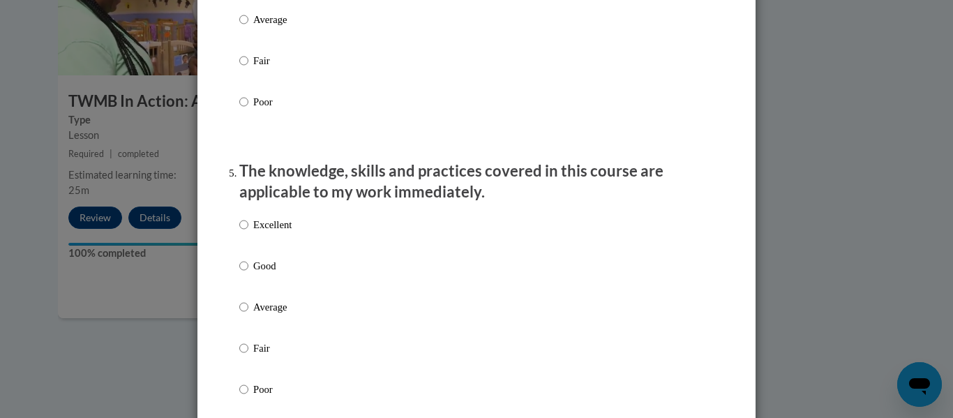
scroll to position [1143, 0]
click at [243, 273] on input "Good" at bounding box center [243, 264] width 9 height 15
radio input "true"
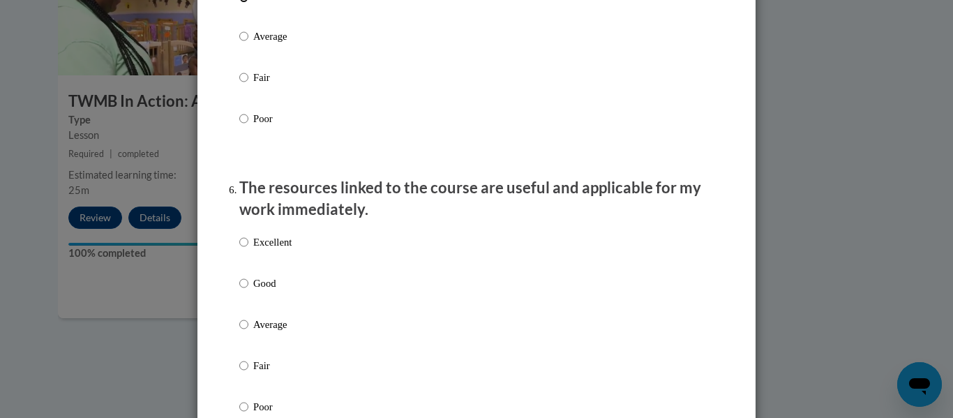
scroll to position [1449, 0]
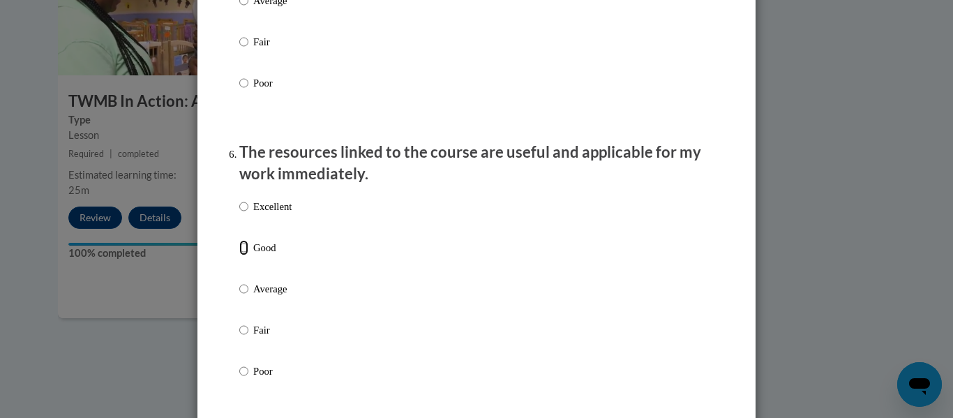
click at [244, 255] on input "Good" at bounding box center [243, 247] width 9 height 15
radio input "true"
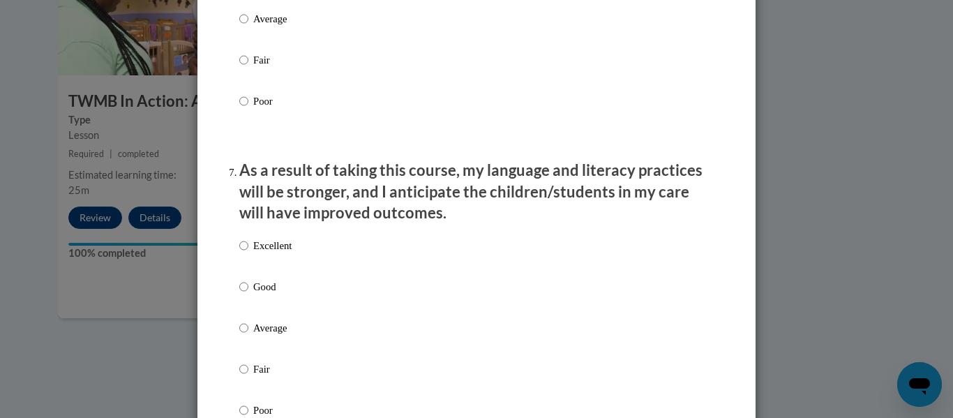
scroll to position [1738, 0]
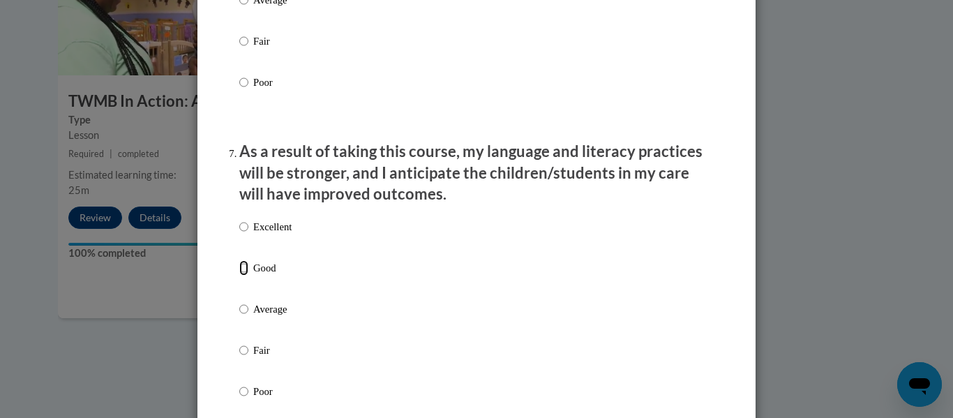
click at [243, 276] on input "Good" at bounding box center [243, 267] width 9 height 15
radio input "true"
click at [243, 234] on input "Excellent" at bounding box center [243, 226] width 9 height 15
radio input "true"
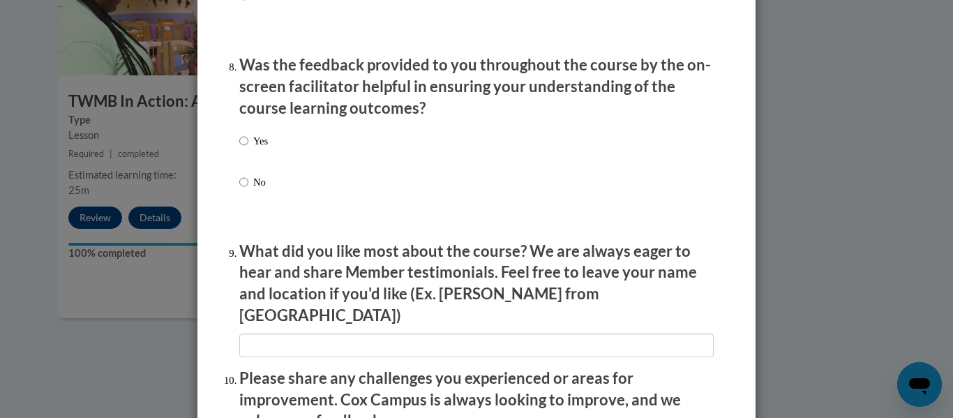
scroll to position [2123, 0]
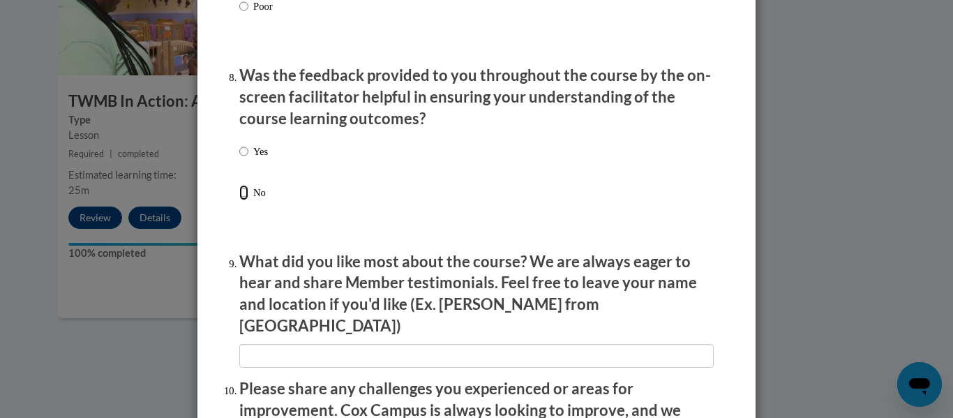
click at [243, 200] on input "No" at bounding box center [243, 192] width 9 height 15
radio input "true"
click at [246, 159] on input "Yes" at bounding box center [243, 151] width 9 height 15
radio input "true"
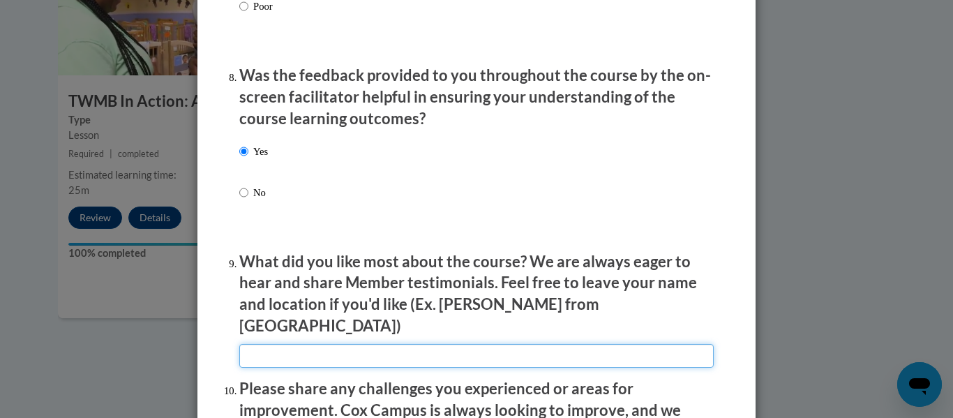
click at [323, 345] on input "textbox" at bounding box center [476, 356] width 474 height 24
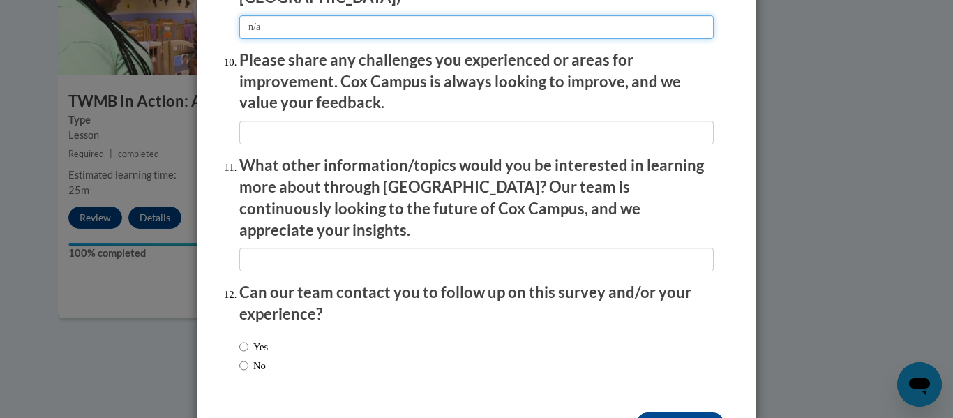
scroll to position [2481, 0]
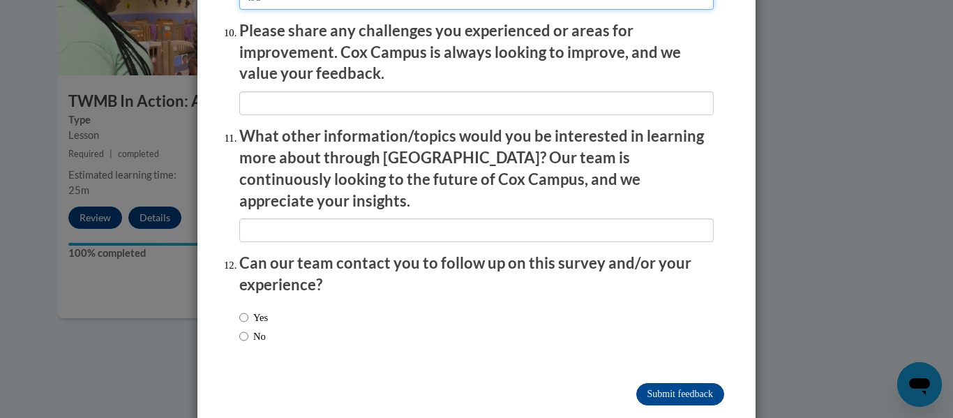
type input "n/a"
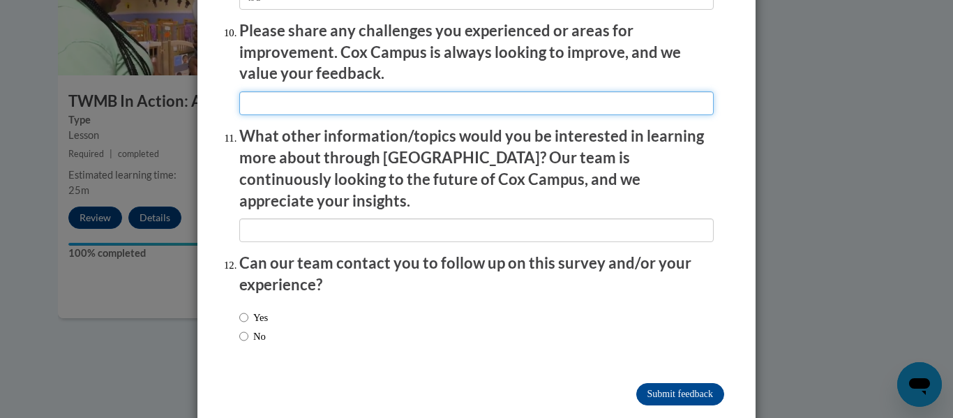
click at [255, 92] on input "textbox" at bounding box center [476, 103] width 474 height 24
type input "n/a"
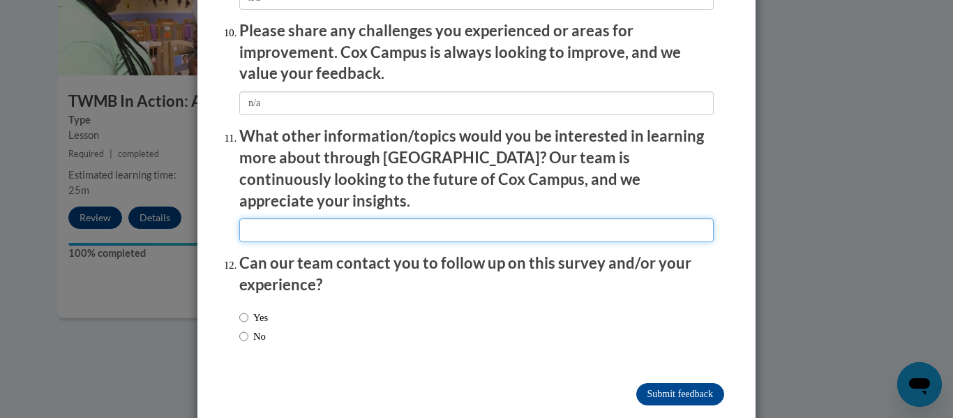
click at [279, 218] on input "textbox" at bounding box center [476, 230] width 474 height 24
type input "n/a"
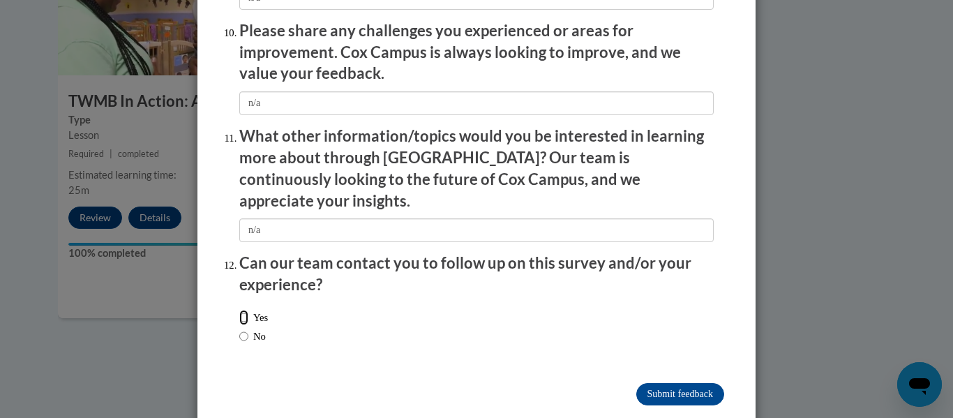
click at [242, 310] on input "Yes" at bounding box center [243, 317] width 9 height 15
radio input "true"
click at [692, 383] on input "Submit feedback" at bounding box center [680, 394] width 88 height 22
